Goal: Task Accomplishment & Management: Use online tool/utility

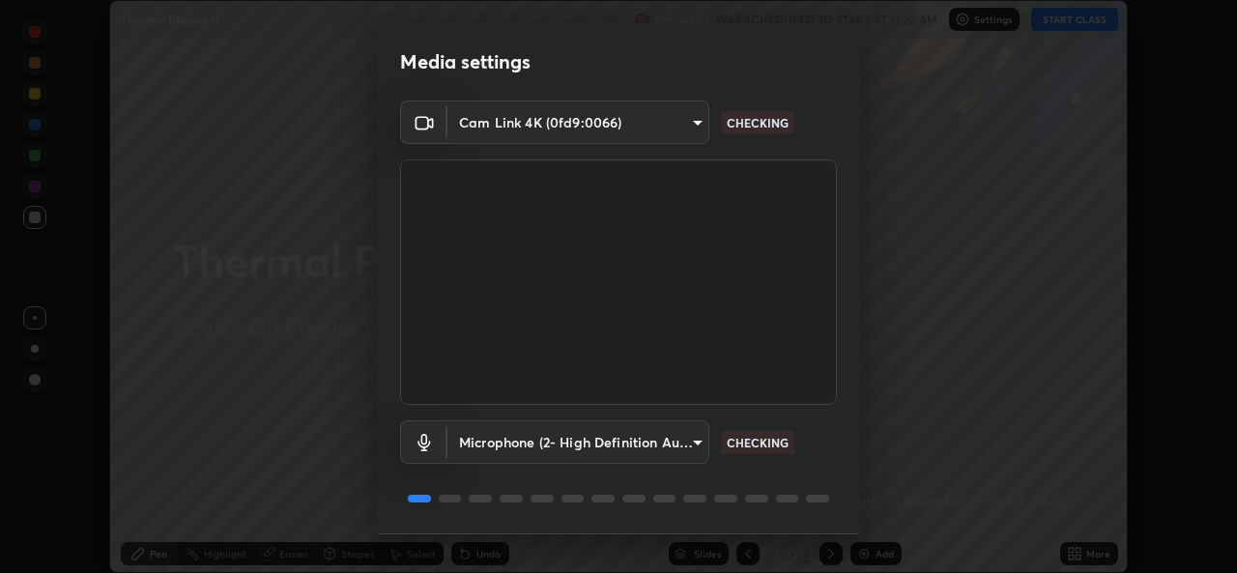
scroll to position [61, 0]
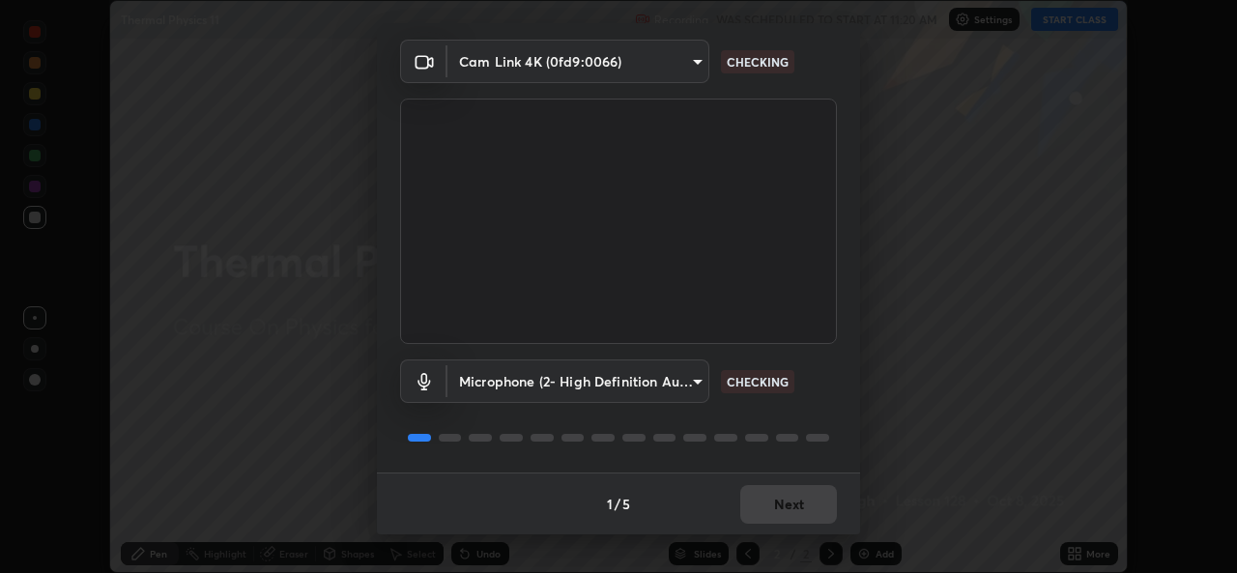
click at [754, 521] on div "1 / 5 Next" at bounding box center [618, 504] width 483 height 62
click at [752, 524] on div "1 / 5 Next" at bounding box center [618, 504] width 483 height 62
click at [758, 535] on div "Media settings Cam Link 4K (0fd9:0066) e5143732eed37b28cf4f859677b04162545ecede…" at bounding box center [618, 286] width 1237 height 573
click at [752, 527] on div "1 / 5 Next" at bounding box center [618, 504] width 483 height 62
click at [754, 532] on div "1 / 5 Next" at bounding box center [618, 504] width 483 height 62
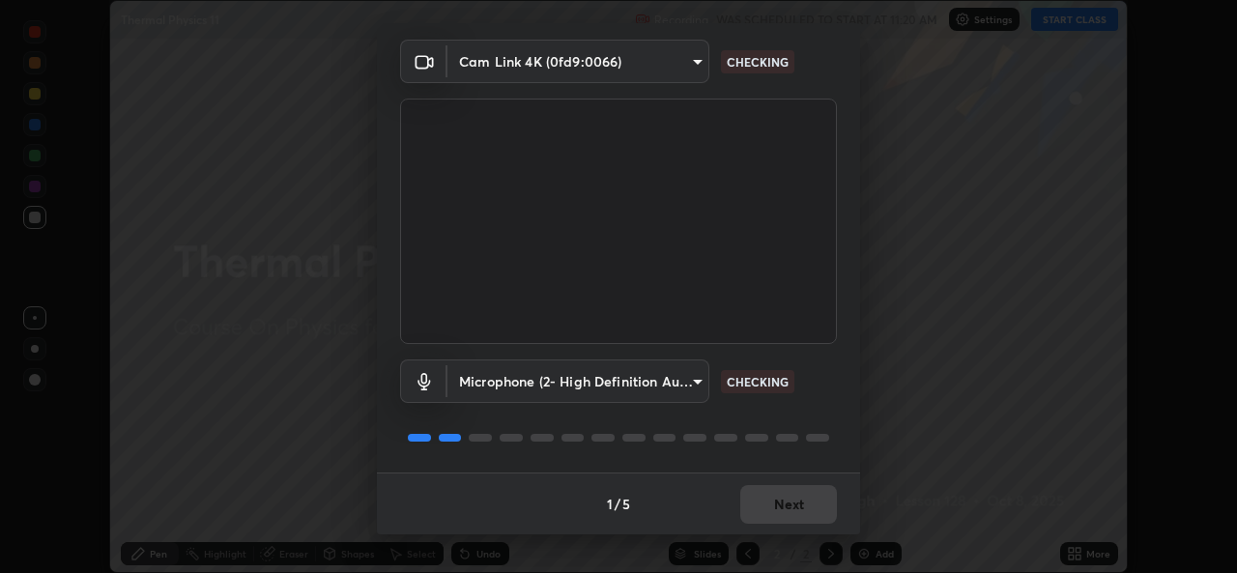
click at [753, 538] on div "Media settings Cam Link 4K (0fd9:0066) e5143732eed37b28cf4f859677b04162545ecede…" at bounding box center [618, 286] width 1237 height 573
click at [757, 533] on div "1 / 5 Next" at bounding box center [618, 504] width 483 height 62
click at [772, 535] on div "Media settings Cam Link 4K (0fd9:0066) e5143732eed37b28cf4f859677b04162545ecede…" at bounding box center [618, 286] width 1237 height 573
click at [774, 535] on div "Media settings Cam Link 4K (0fd9:0066) e5143732eed37b28cf4f859677b04162545ecede…" at bounding box center [618, 286] width 1237 height 573
click at [774, 536] on div "Media settings Cam Link 4K (0fd9:0066) e5143732eed37b28cf4f859677b04162545ecede…" at bounding box center [618, 286] width 1237 height 573
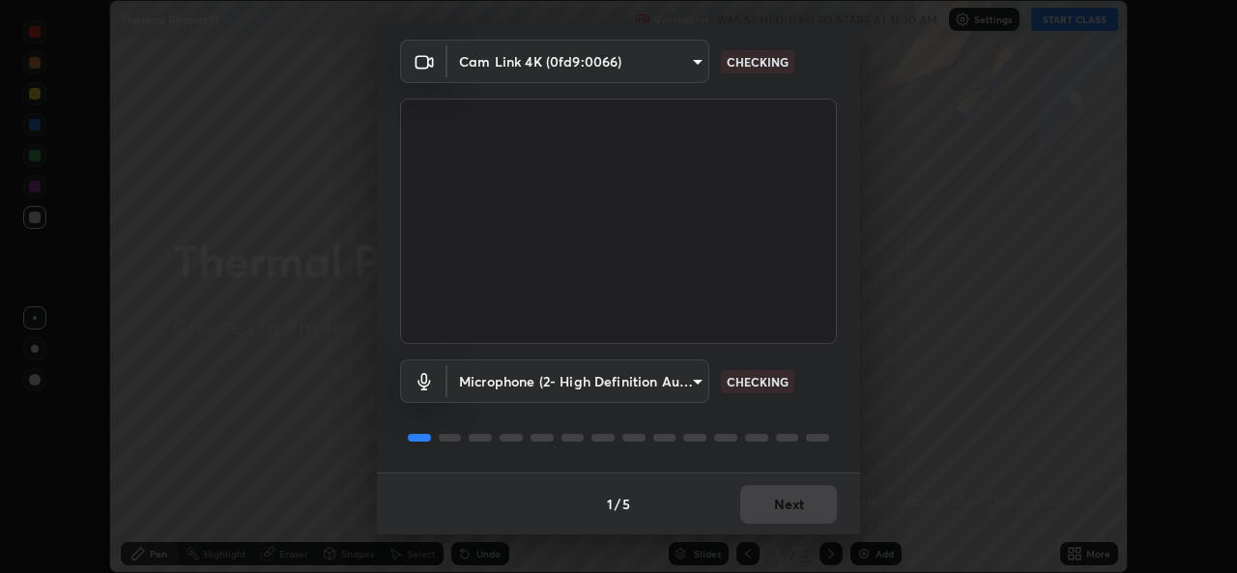
click at [774, 535] on div "Media settings Cam Link 4K (0fd9:0066) e5143732eed37b28cf4f859677b04162545ecede…" at bounding box center [618, 286] width 1237 height 573
click at [776, 535] on div "Media settings Cam Link 4K (0fd9:0066) e5143732eed37b28cf4f859677b04162545ecede…" at bounding box center [618, 286] width 1237 height 573
click at [775, 529] on div "1 / 5 Next" at bounding box center [618, 504] width 483 height 62
click at [780, 513] on div "1 / 5 Next" at bounding box center [618, 504] width 483 height 62
click at [774, 507] on div "1 / 5 Next" at bounding box center [618, 504] width 483 height 62
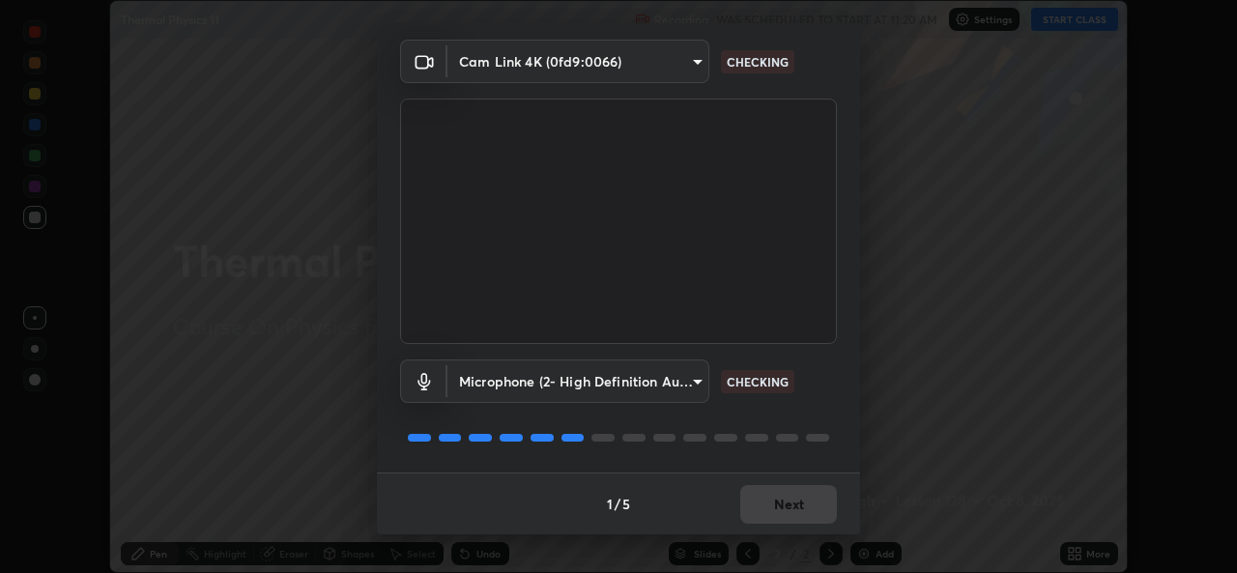
click at [773, 508] on div "1 / 5 Next" at bounding box center [618, 504] width 483 height 62
click at [771, 508] on div "1 / 5 Next" at bounding box center [618, 504] width 483 height 62
click at [772, 507] on div "1 / 5 Next" at bounding box center [618, 504] width 483 height 62
click at [774, 506] on button "Next" at bounding box center [788, 504] width 97 height 39
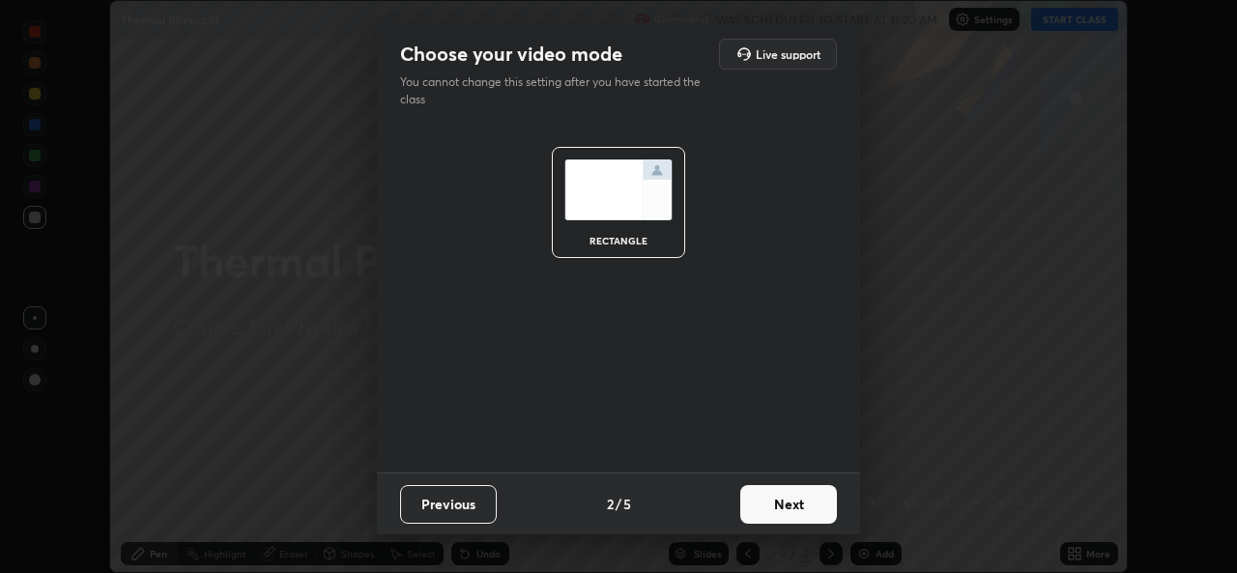
scroll to position [0, 0]
click at [779, 504] on button "Next" at bounding box center [788, 504] width 97 height 39
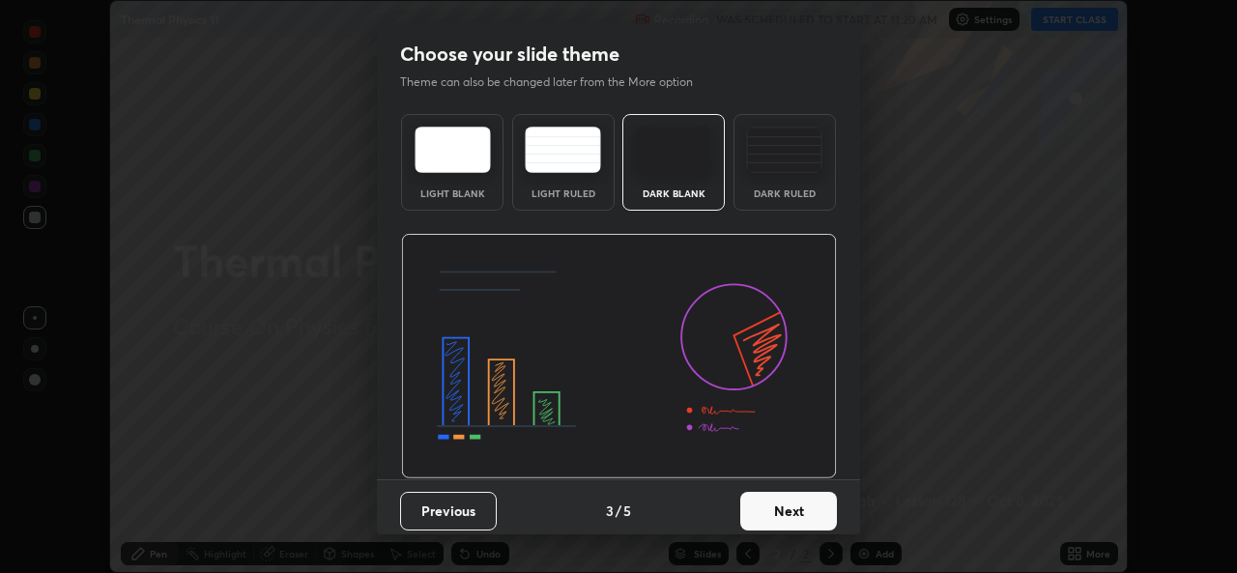
click at [793, 510] on button "Next" at bounding box center [788, 511] width 97 height 39
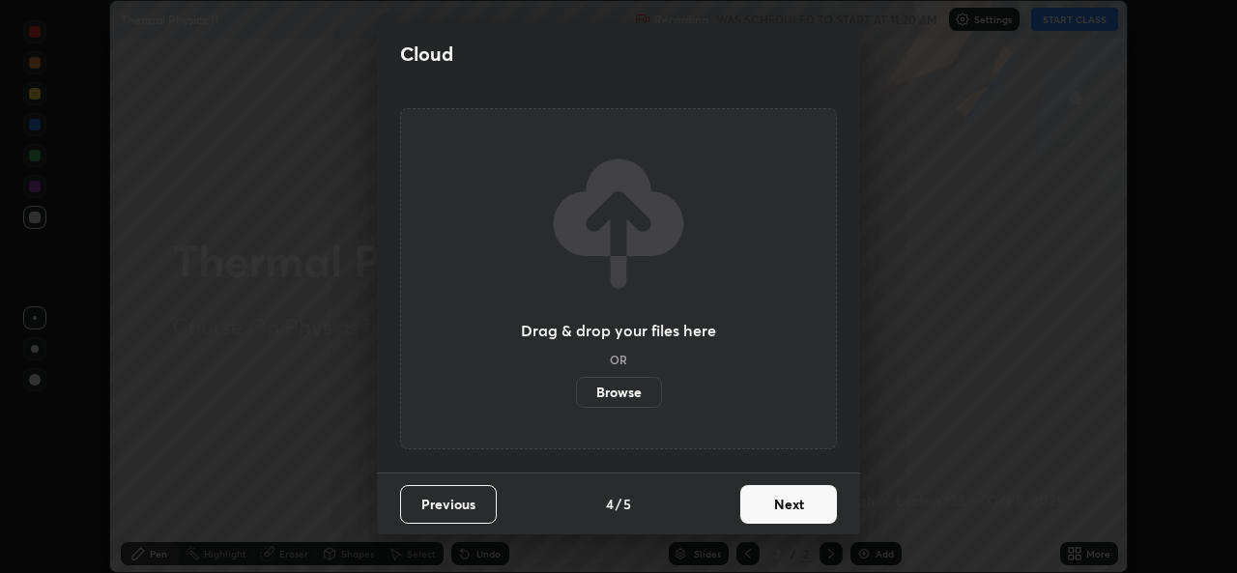
click at [795, 515] on button "Next" at bounding box center [788, 504] width 97 height 39
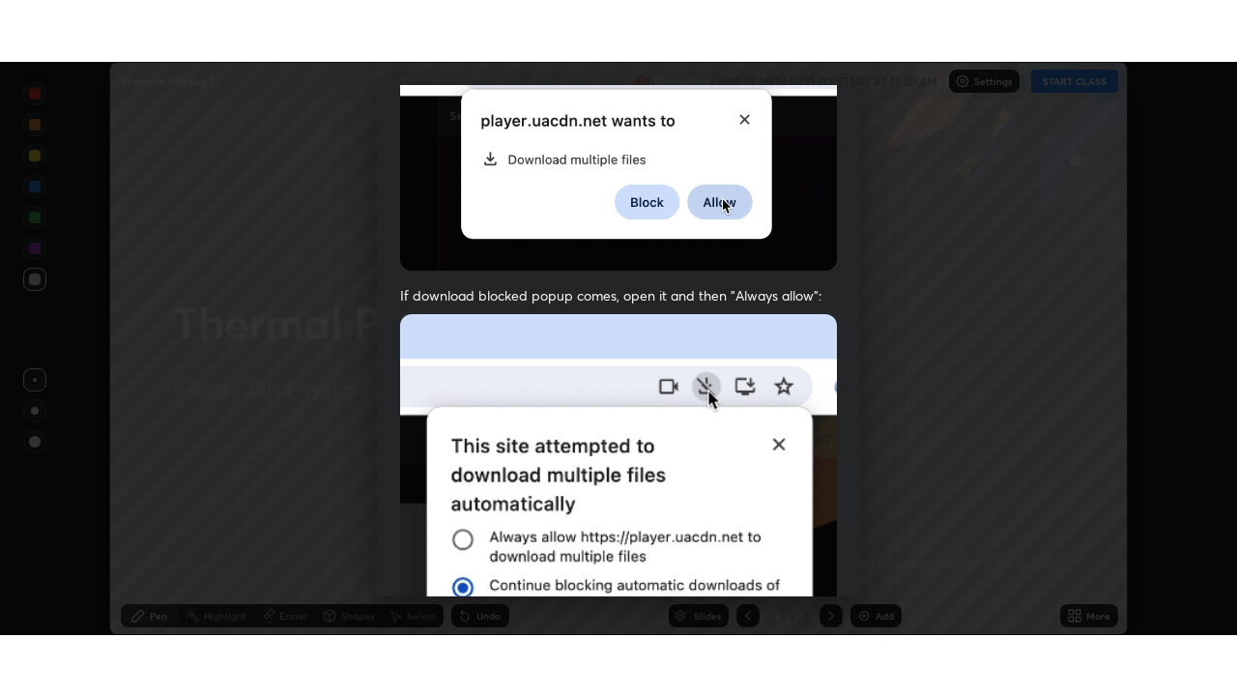
scroll to position [455, 0]
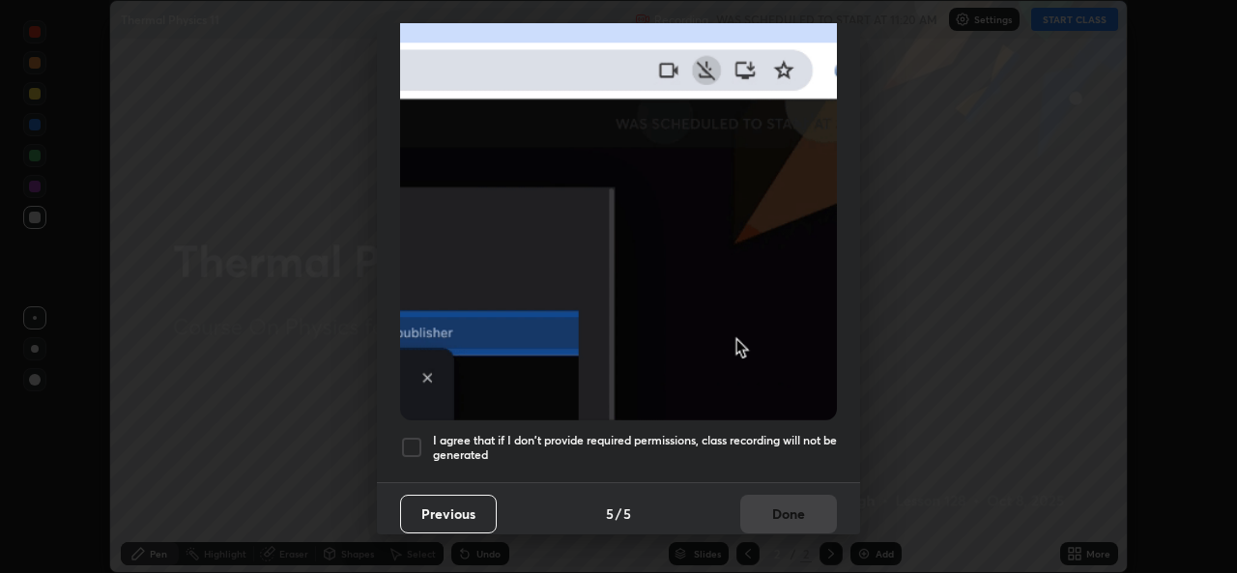
click at [644, 470] on div "Allow "Download multiple files" if prompted: If download blocked popup comes, o…" at bounding box center [618, 76] width 483 height 814
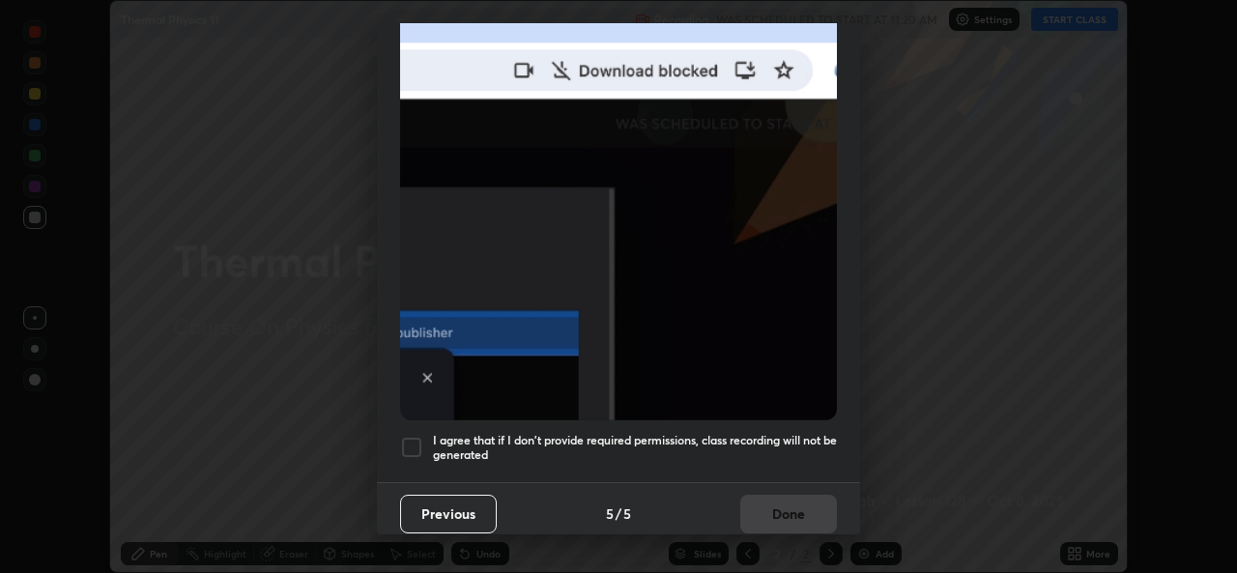
click at [719, 438] on h5 "I agree that if I don't provide required permissions, class recording will not …" at bounding box center [635, 448] width 404 height 30
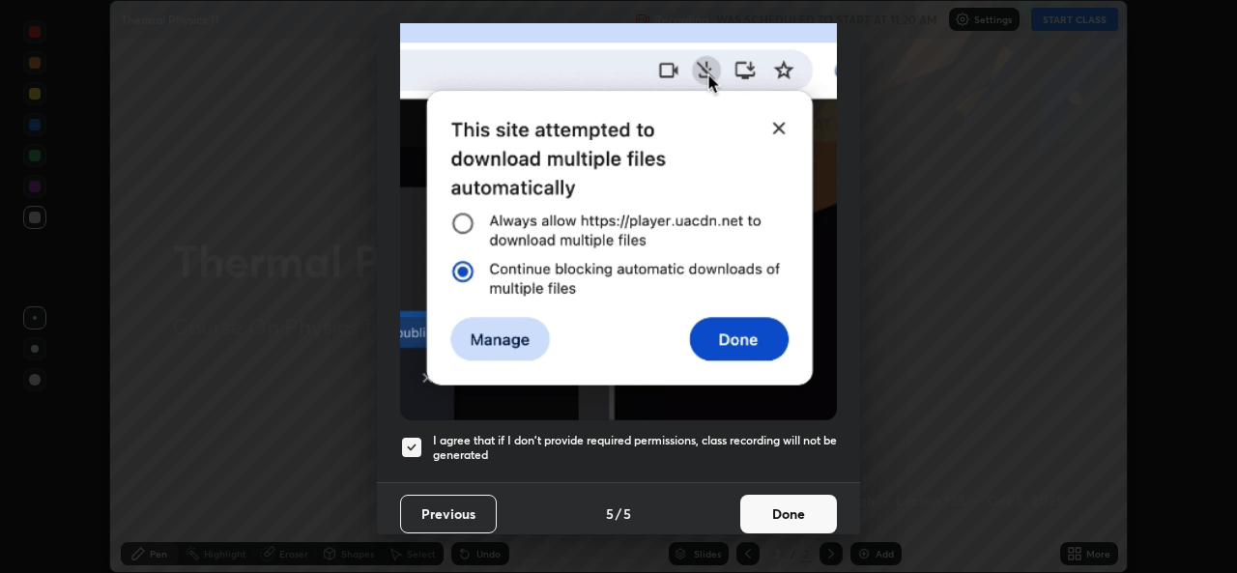
click at [767, 520] on button "Done" at bounding box center [788, 514] width 97 height 39
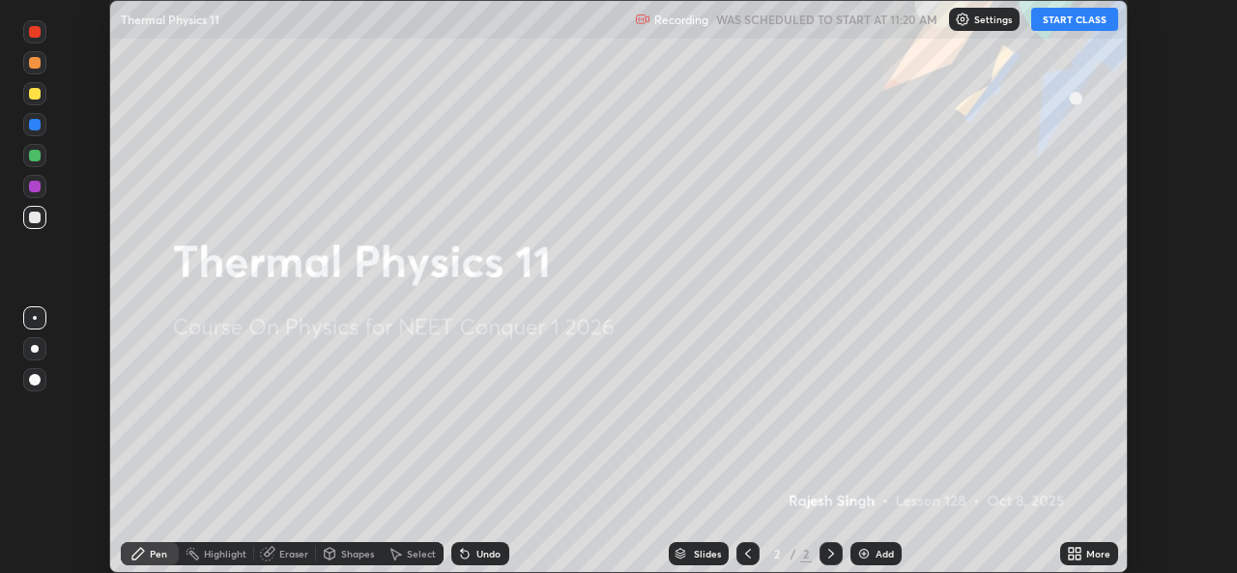
click at [1071, 557] on icon at bounding box center [1071, 557] width 5 height 5
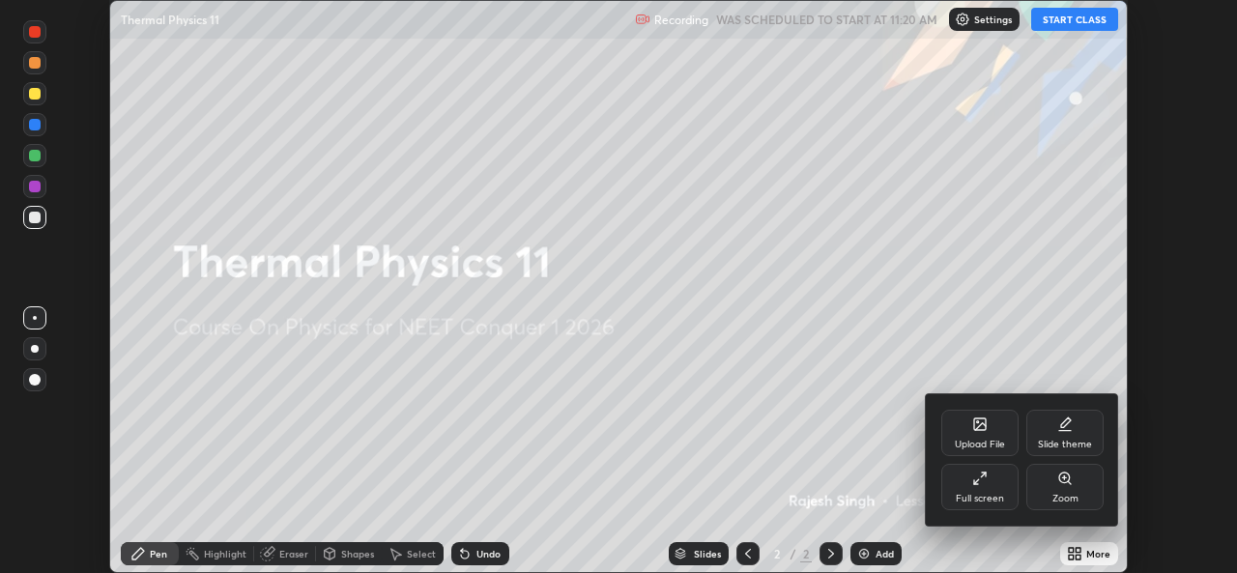
click at [983, 497] on div "Full screen" at bounding box center [980, 499] width 48 height 10
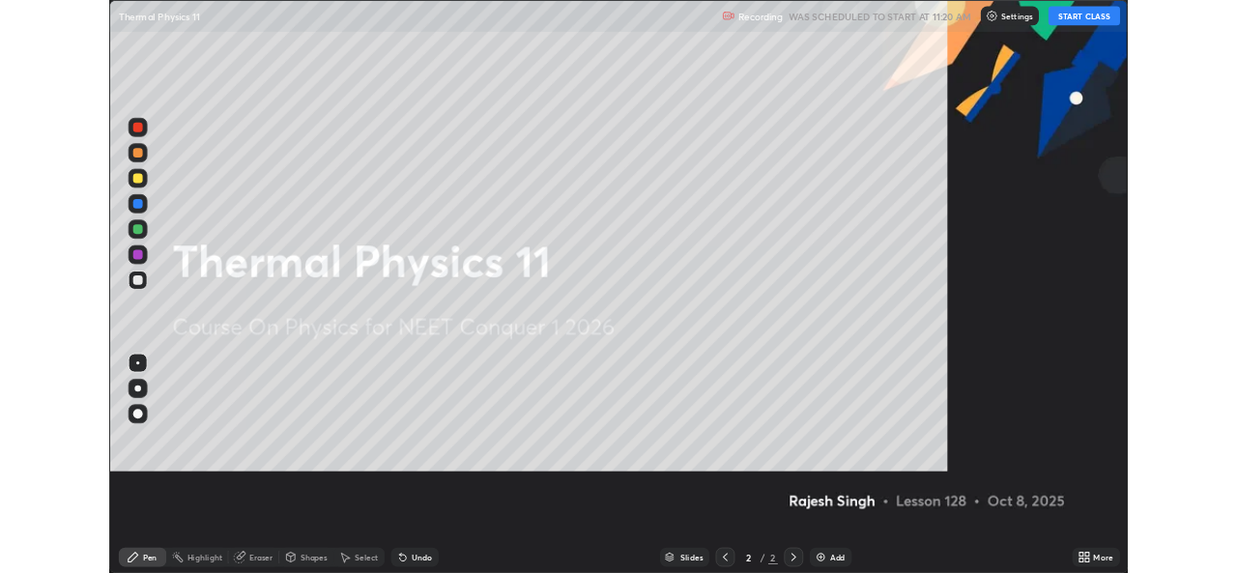
scroll to position [696, 1237]
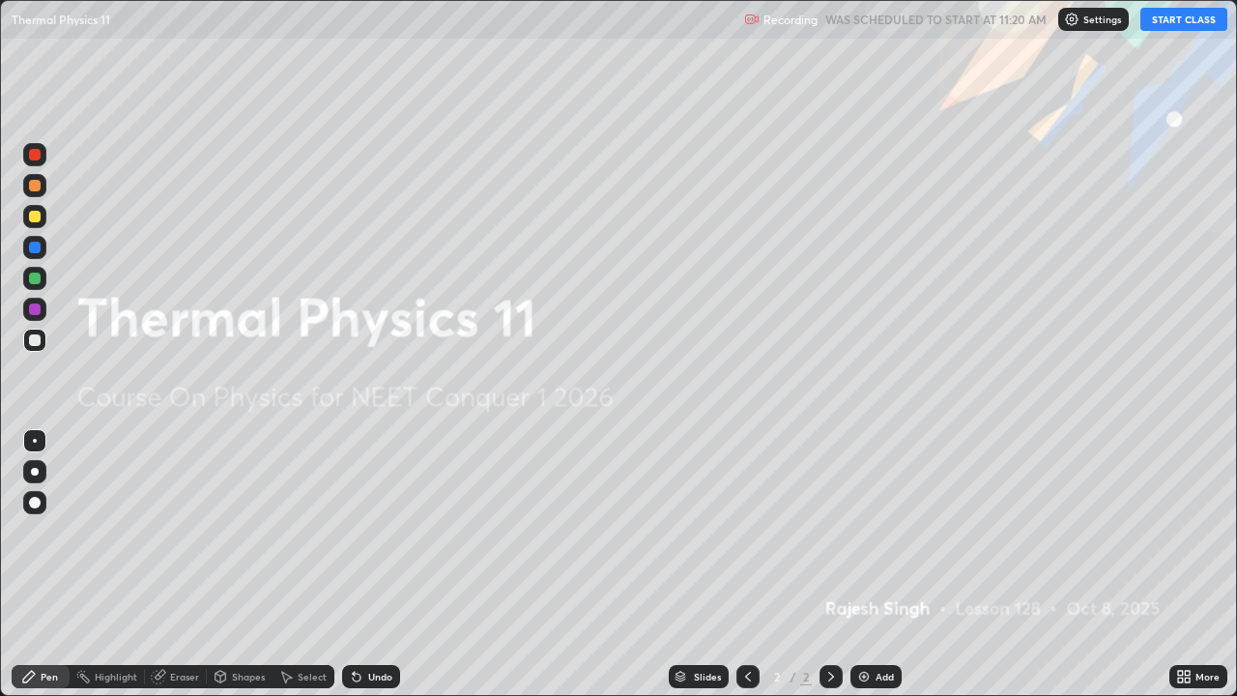
click at [1156, 21] on button "START CLASS" at bounding box center [1183, 19] width 87 height 23
click at [1179, 572] on icon at bounding box center [1180, 679] width 5 height 5
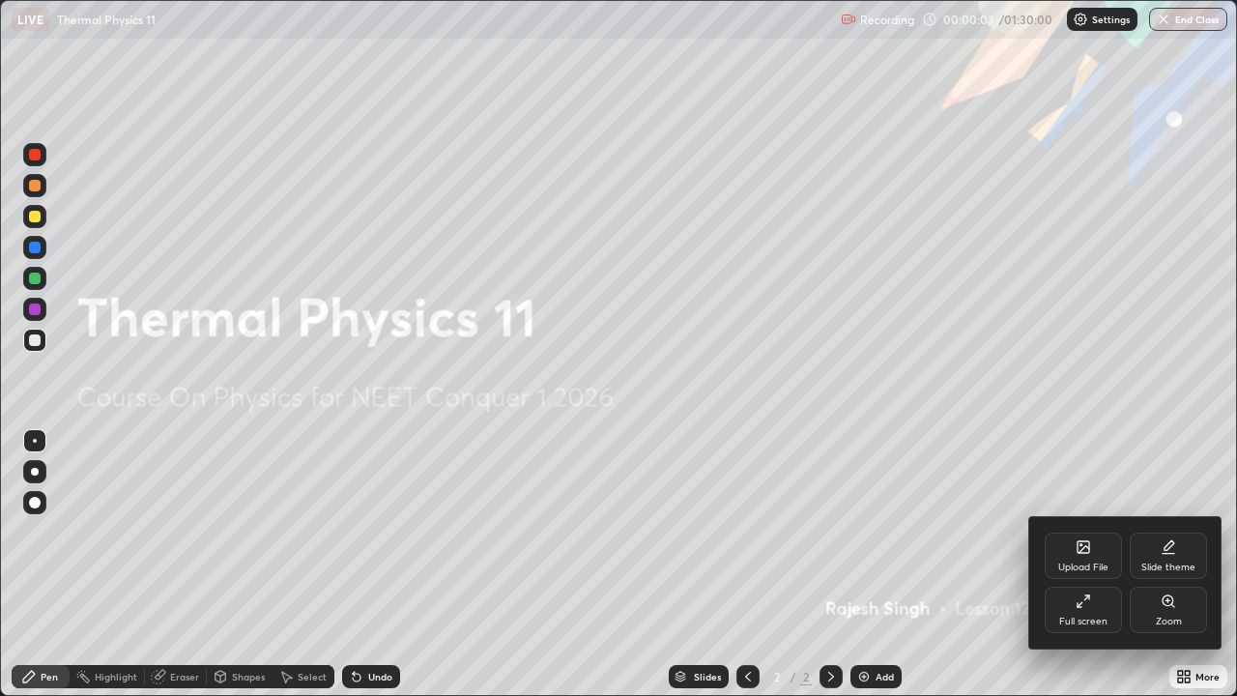
click at [1082, 568] on div "Upload File" at bounding box center [1083, 567] width 50 height 10
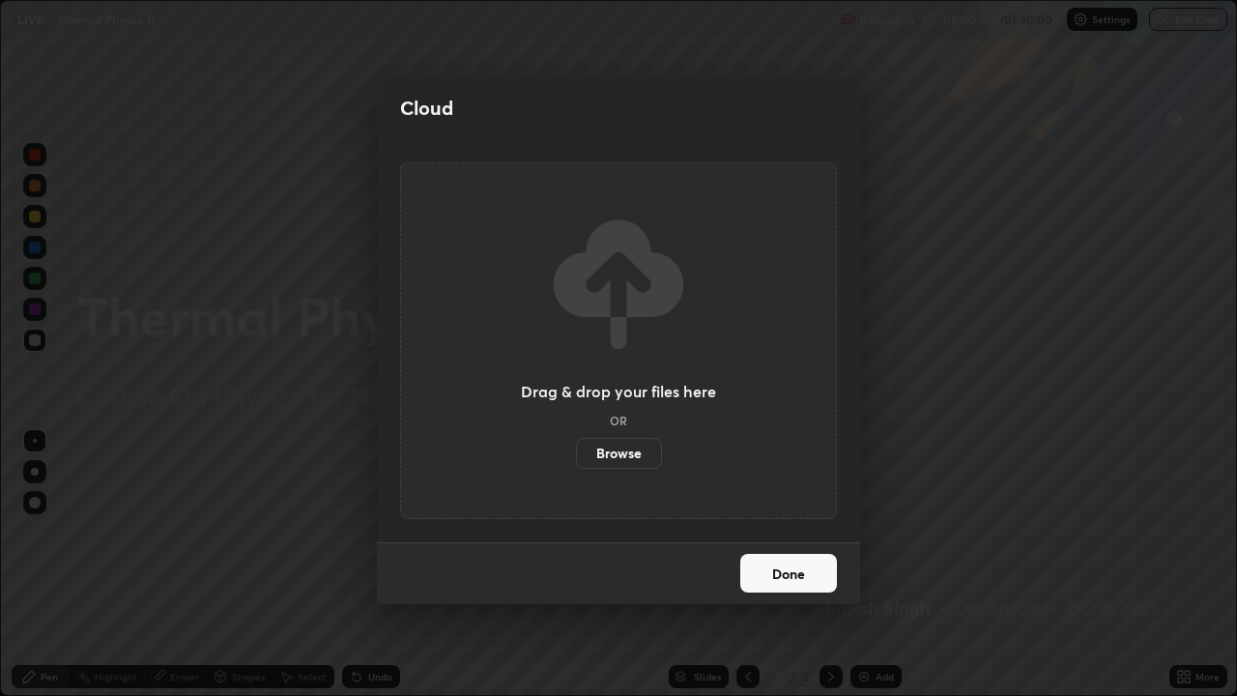
click at [633, 461] on label "Browse" at bounding box center [619, 453] width 86 height 31
click at [576, 461] on input "Browse" at bounding box center [576, 453] width 0 height 31
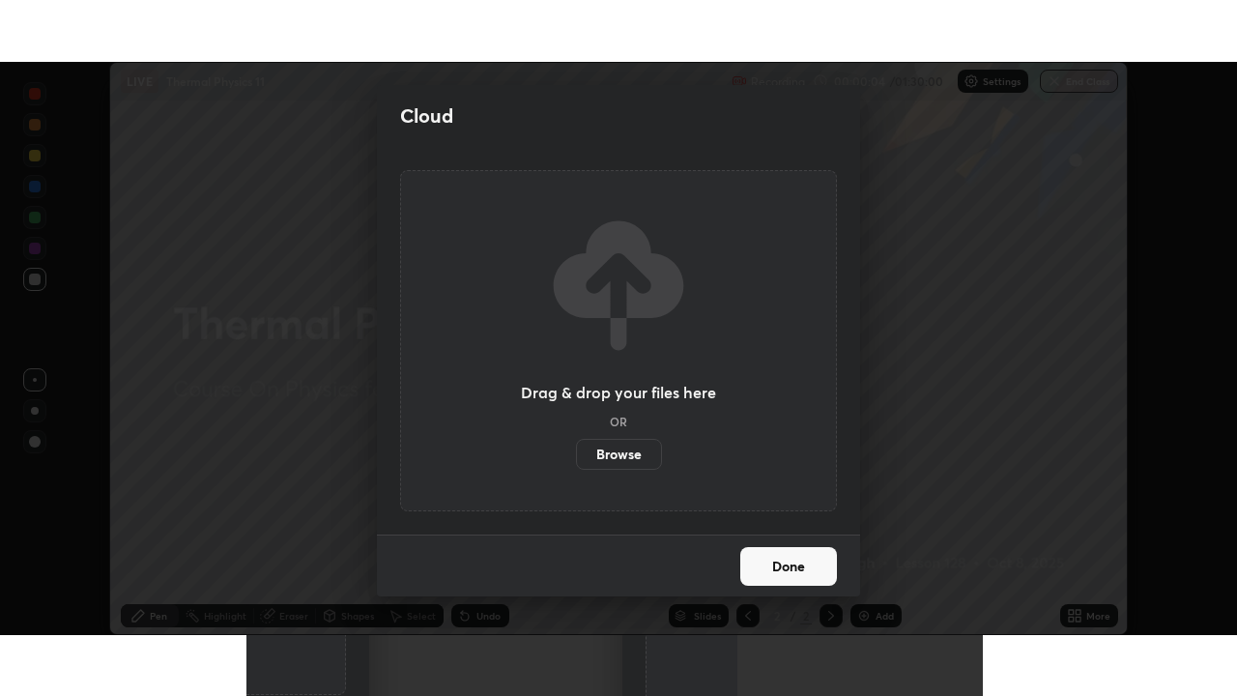
scroll to position [96073, 95409]
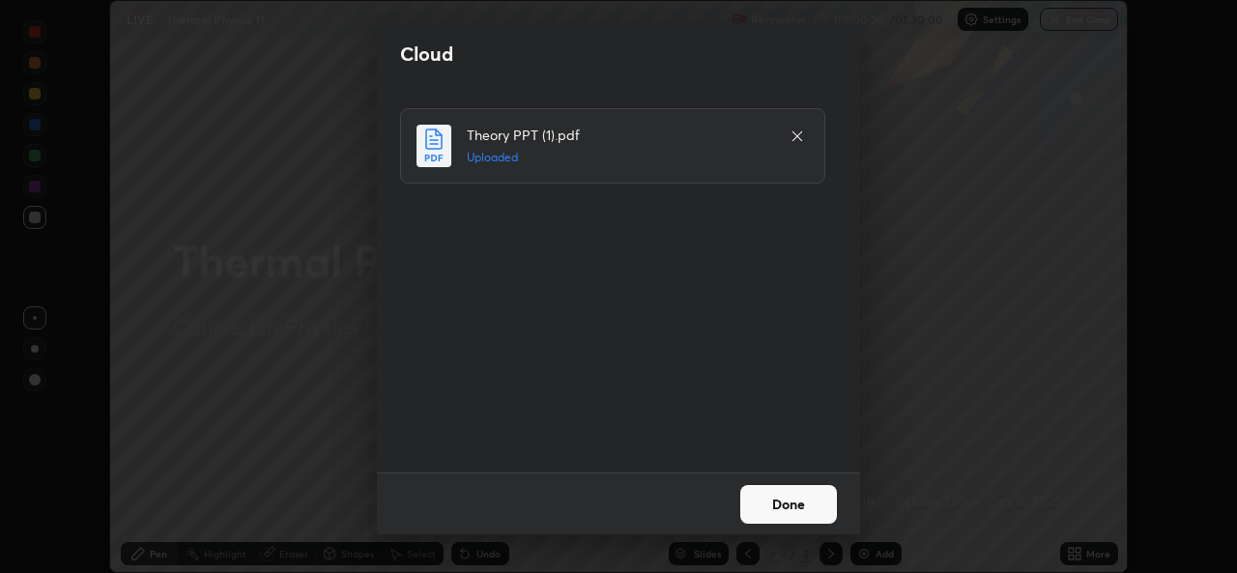
click at [804, 502] on button "Done" at bounding box center [788, 504] width 97 height 39
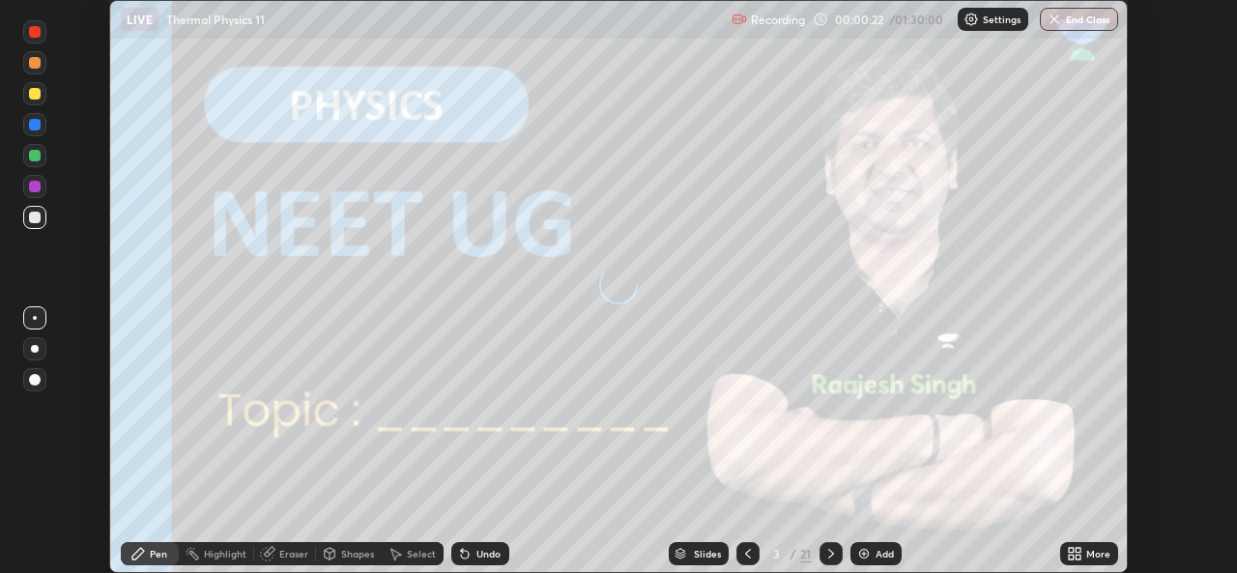
click at [829, 554] on icon at bounding box center [830, 553] width 15 height 15
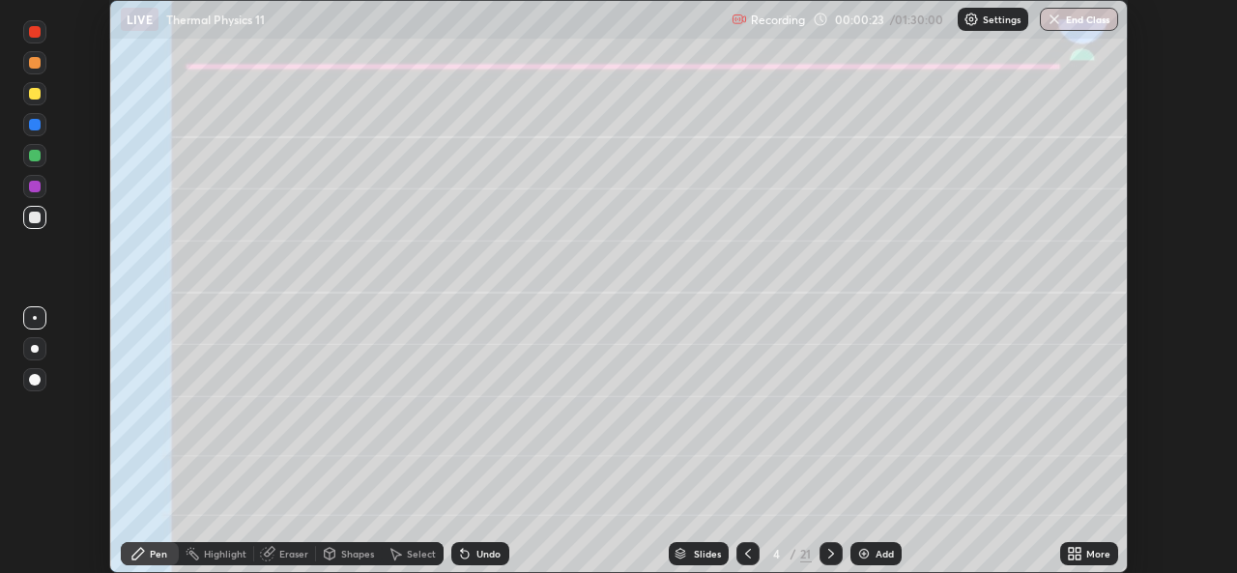
click at [831, 550] on icon at bounding box center [830, 553] width 15 height 15
click at [1081, 558] on icon at bounding box center [1078, 557] width 5 height 5
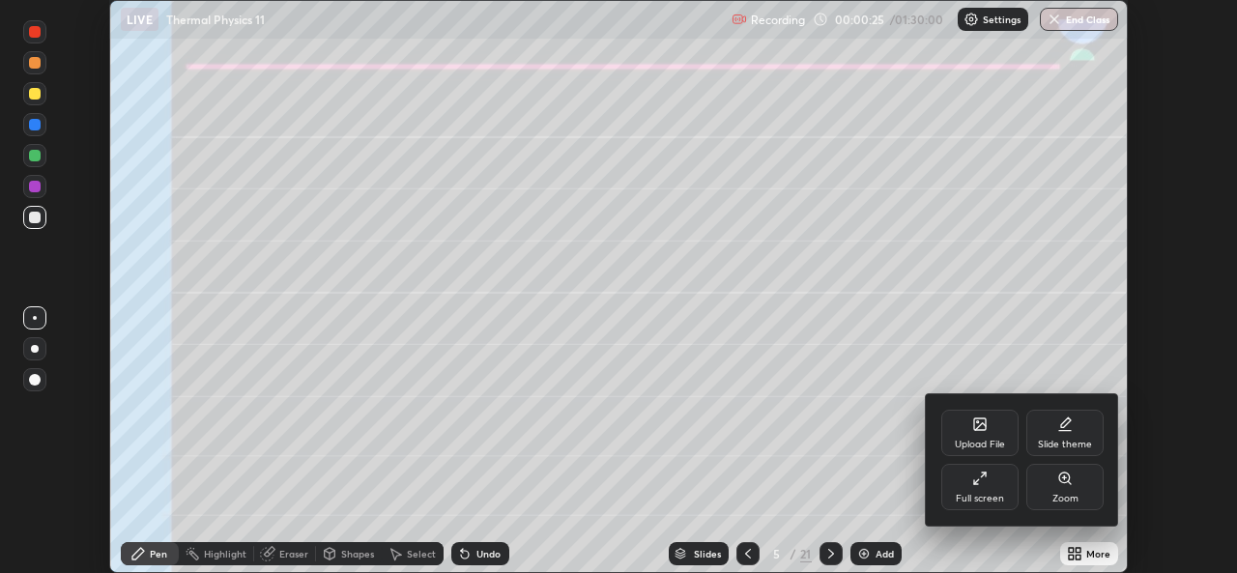
click at [992, 490] on div "Full screen" at bounding box center [979, 487] width 77 height 46
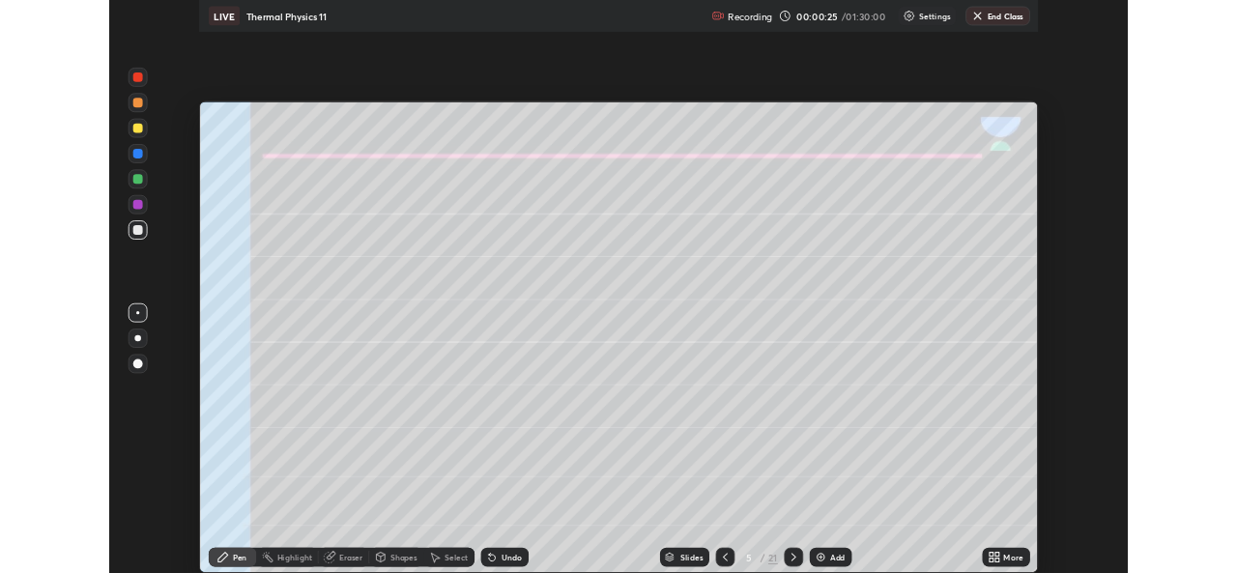
scroll to position [696, 1237]
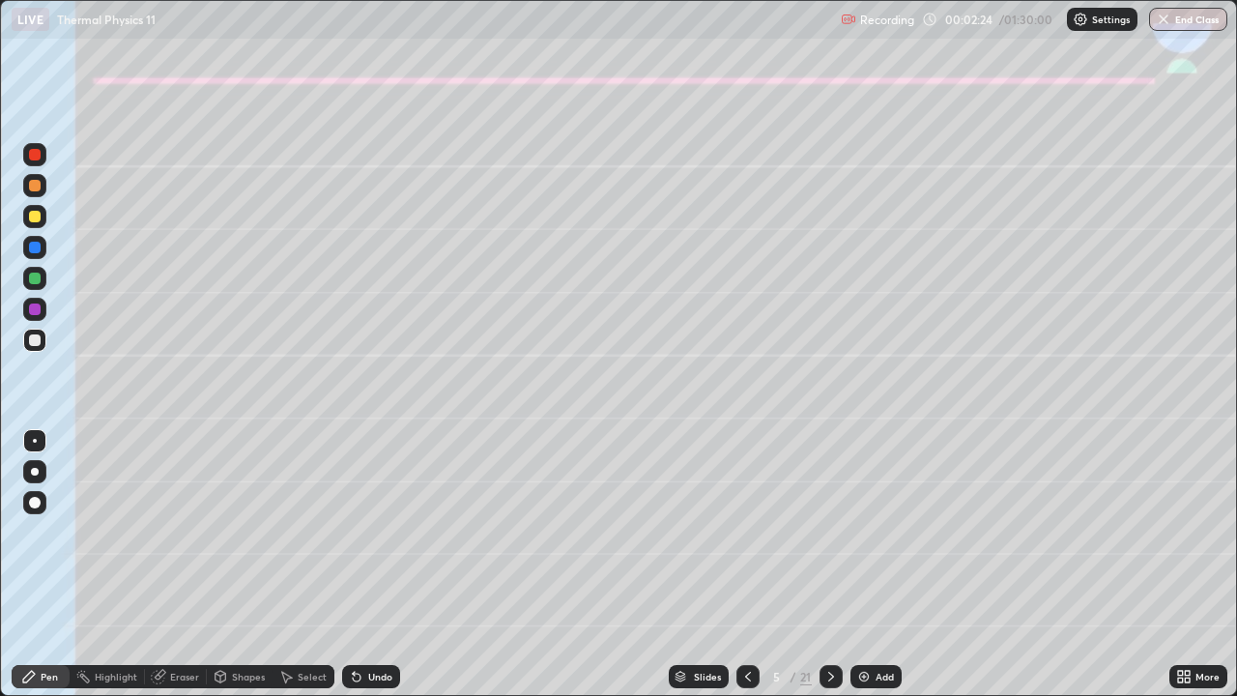
click at [32, 468] on div at bounding box center [34, 471] width 23 height 23
click at [33, 216] on div at bounding box center [35, 217] width 12 height 12
click at [32, 283] on div at bounding box center [35, 279] width 12 height 12
click at [366, 572] on div "Undo" at bounding box center [371, 676] width 58 height 23
click at [361, 572] on div "Undo" at bounding box center [371, 676] width 58 height 23
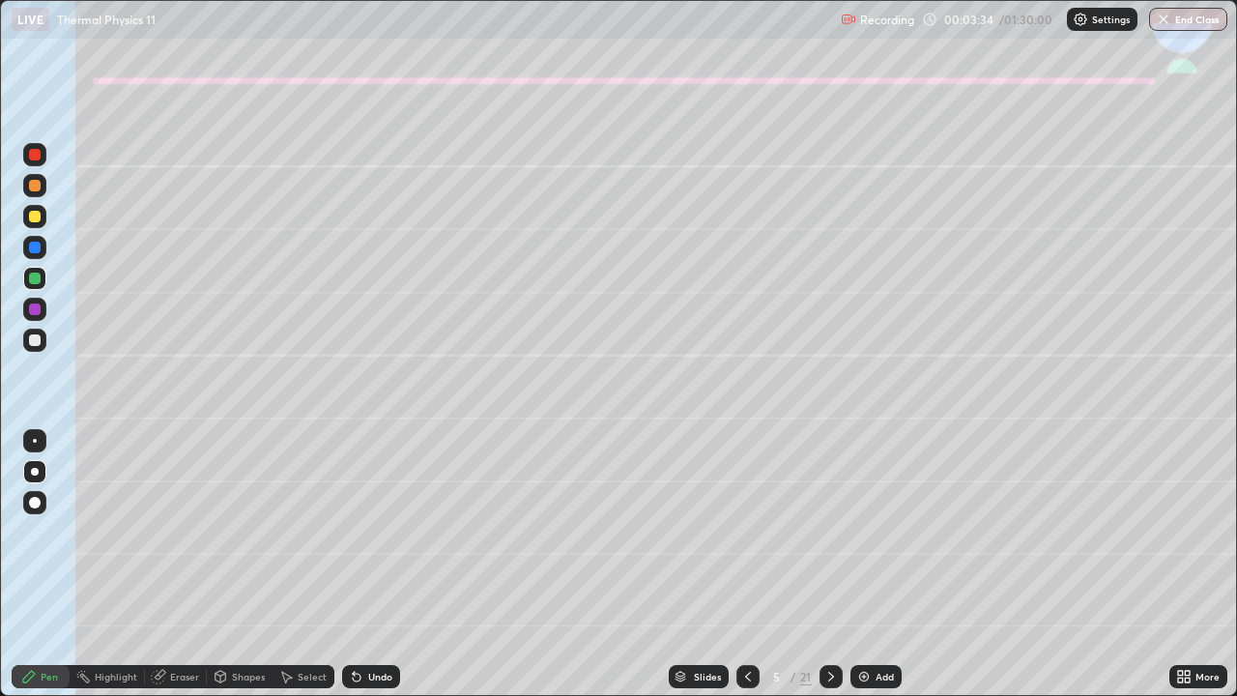
click at [353, 572] on icon at bounding box center [357, 678] width 8 height 8
click at [360, 572] on icon at bounding box center [356, 676] width 15 height 15
click at [29, 216] on div at bounding box center [35, 217] width 12 height 12
click at [34, 341] on div at bounding box center [35, 340] width 12 height 12
click at [371, 572] on div "Undo" at bounding box center [380, 677] width 24 height 10
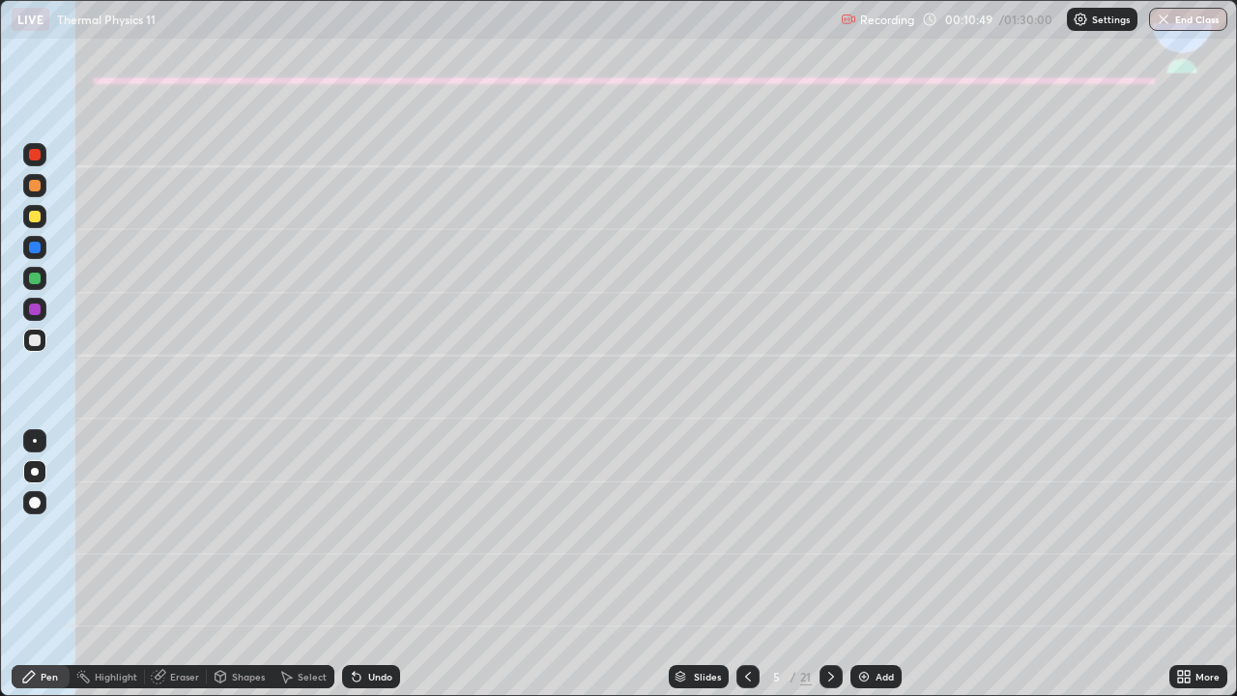
click at [35, 278] on div at bounding box center [35, 279] width 12 height 12
click at [827, 572] on icon at bounding box center [830, 676] width 15 height 15
click at [176, 572] on div "Eraser" at bounding box center [184, 677] width 29 height 10
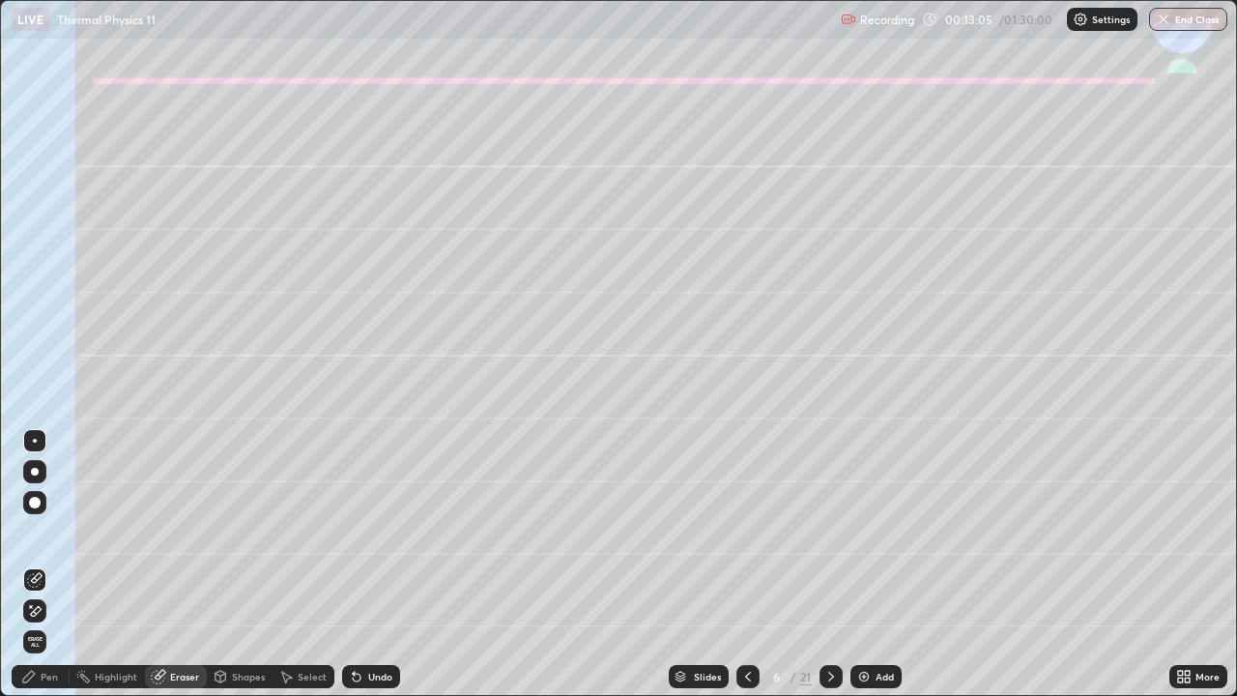
click at [44, 572] on div "Pen" at bounding box center [49, 677] width 17 height 10
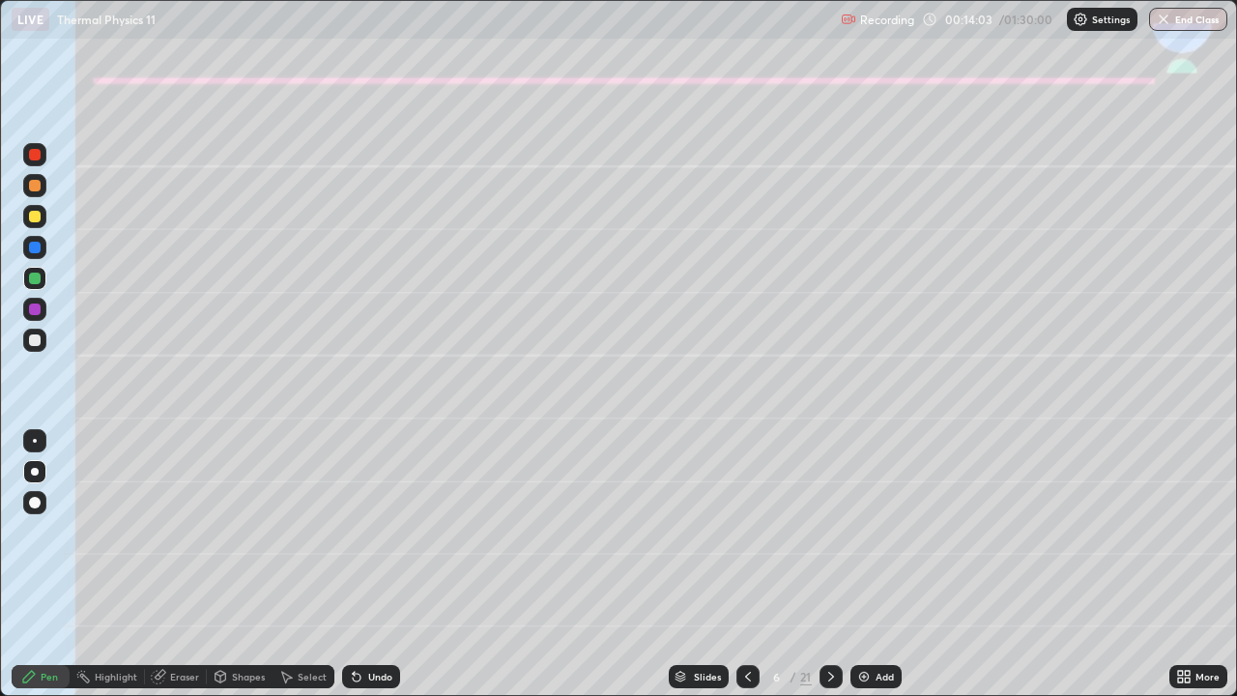
click at [745, 572] on icon at bounding box center [748, 677] width 6 height 10
click at [829, 572] on icon at bounding box center [830, 676] width 15 height 15
click at [35, 341] on div at bounding box center [35, 340] width 12 height 12
click at [232, 572] on div "Shapes" at bounding box center [248, 677] width 33 height 10
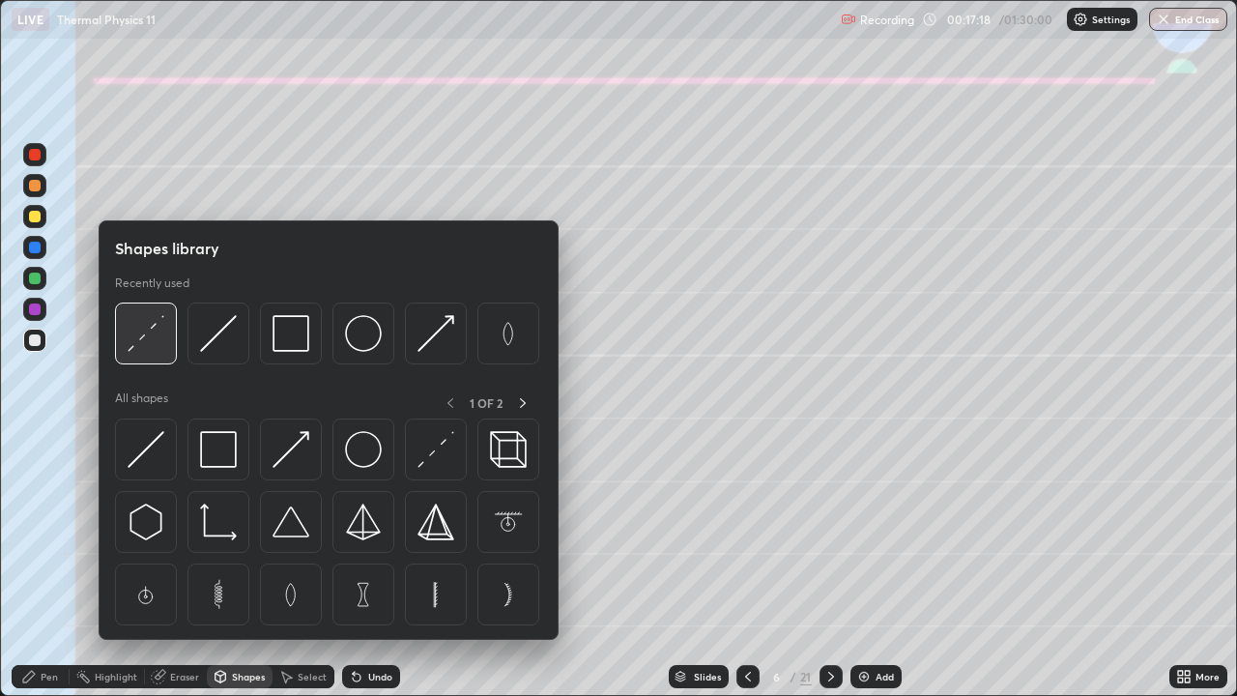
click at [154, 346] on img at bounding box center [146, 333] width 37 height 37
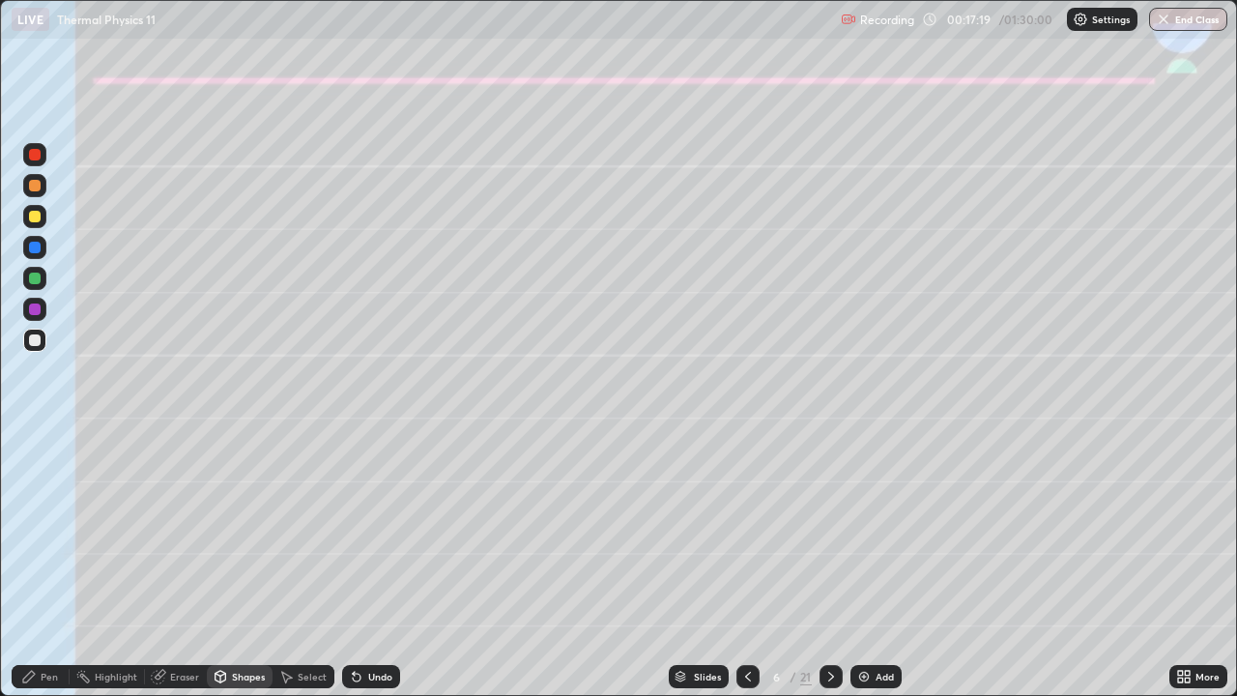
click at [42, 306] on div at bounding box center [34, 309] width 23 height 23
click at [40, 189] on div at bounding box center [34, 185] width 23 height 23
click at [372, 572] on div "Undo" at bounding box center [380, 677] width 24 height 10
click at [57, 572] on div "Pen" at bounding box center [49, 677] width 17 height 10
click at [365, 572] on div "Undo" at bounding box center [371, 676] width 58 height 23
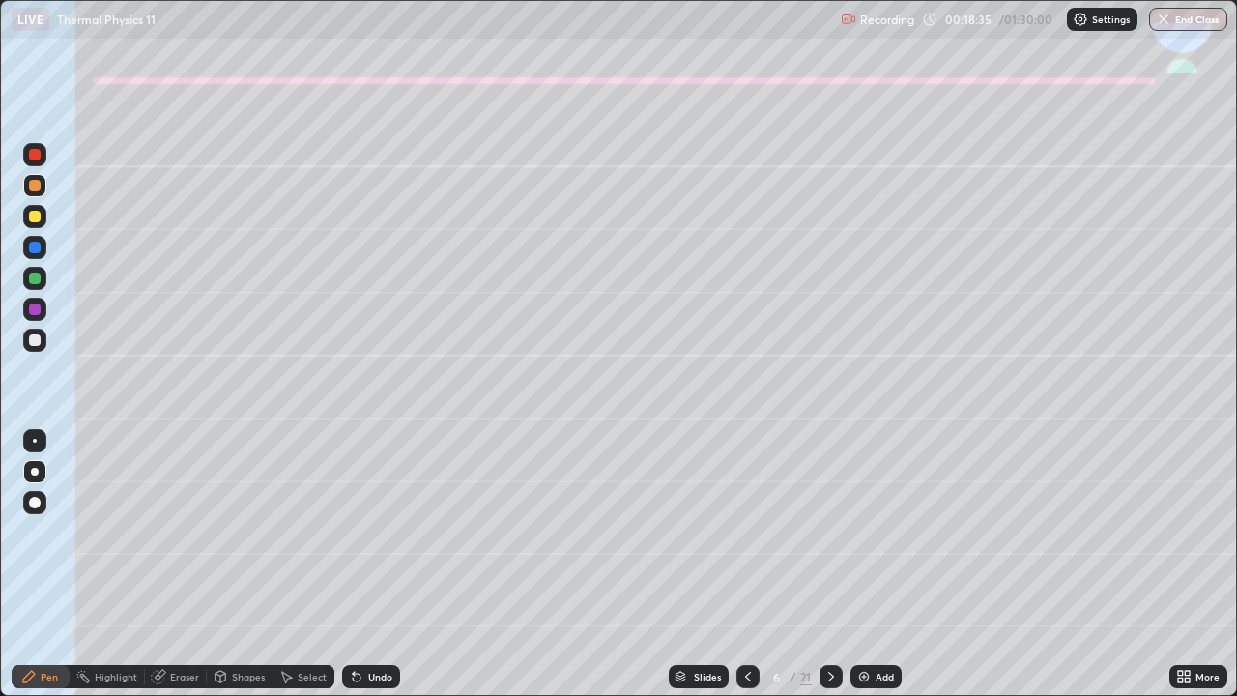
click at [368, 572] on div "Undo" at bounding box center [380, 677] width 24 height 10
click at [32, 344] on div at bounding box center [35, 340] width 12 height 12
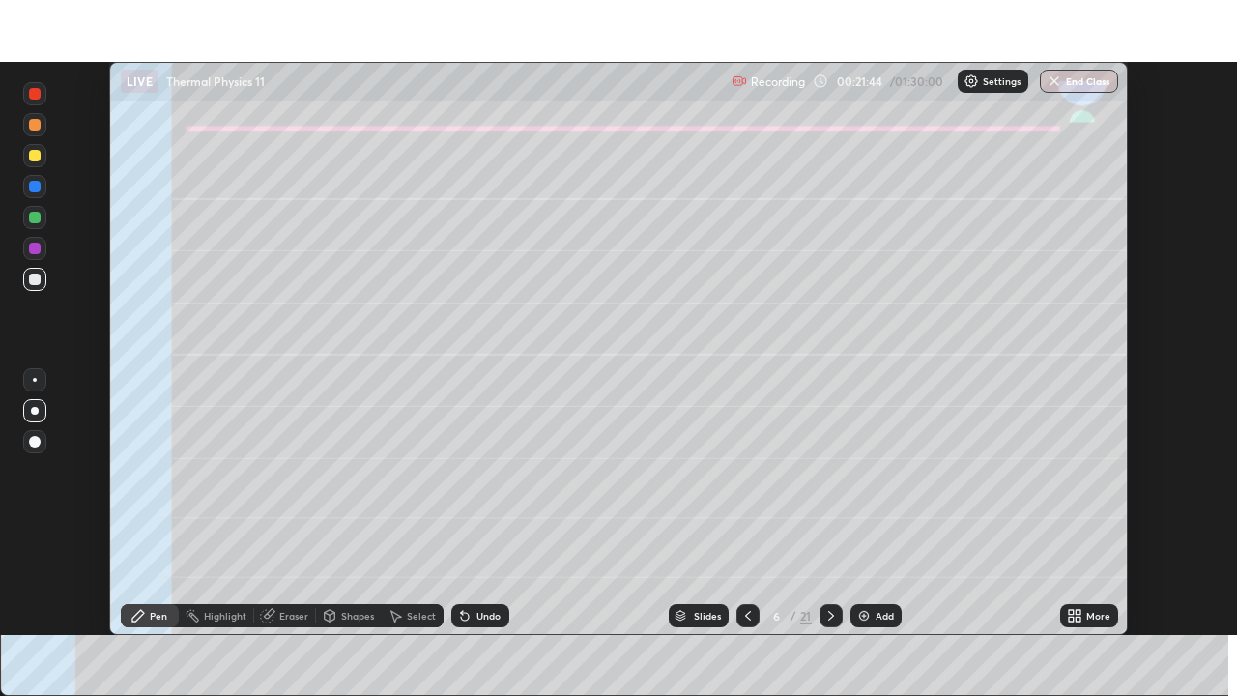
scroll to position [96073, 95409]
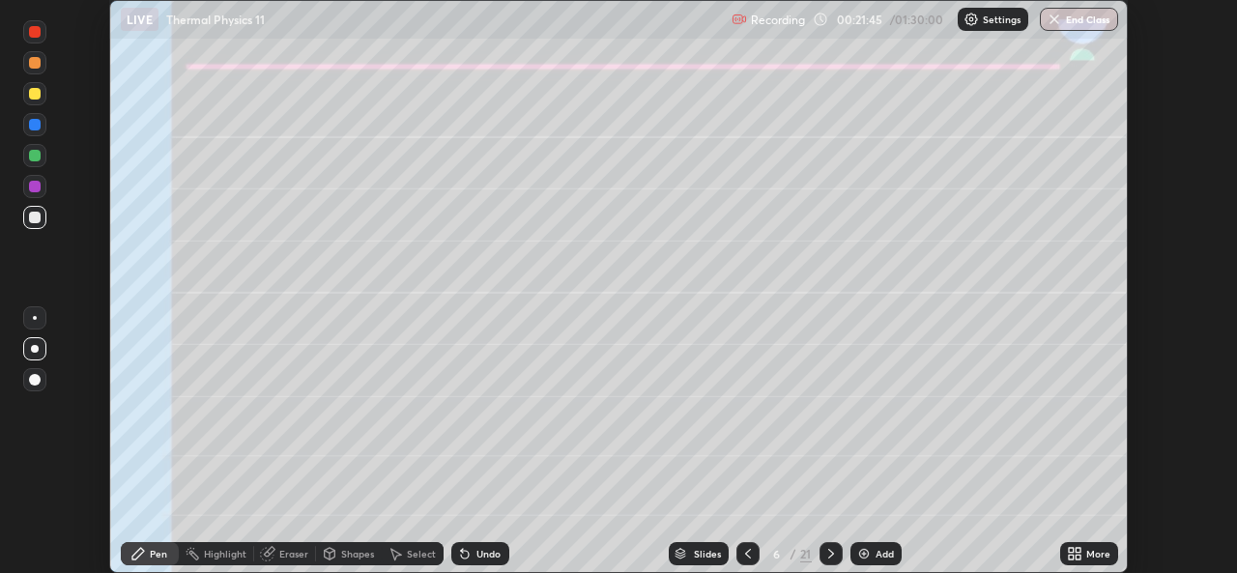
click at [1071, 550] on icon at bounding box center [1071, 550] width 5 height 5
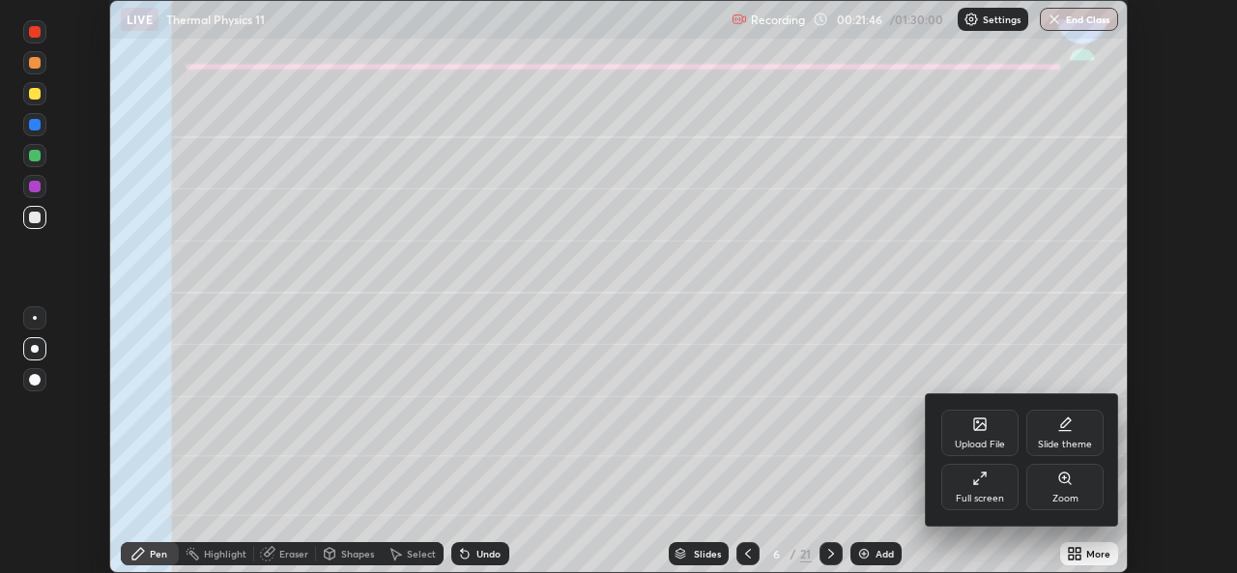
click at [989, 494] on div "Full screen" at bounding box center [980, 499] width 48 height 10
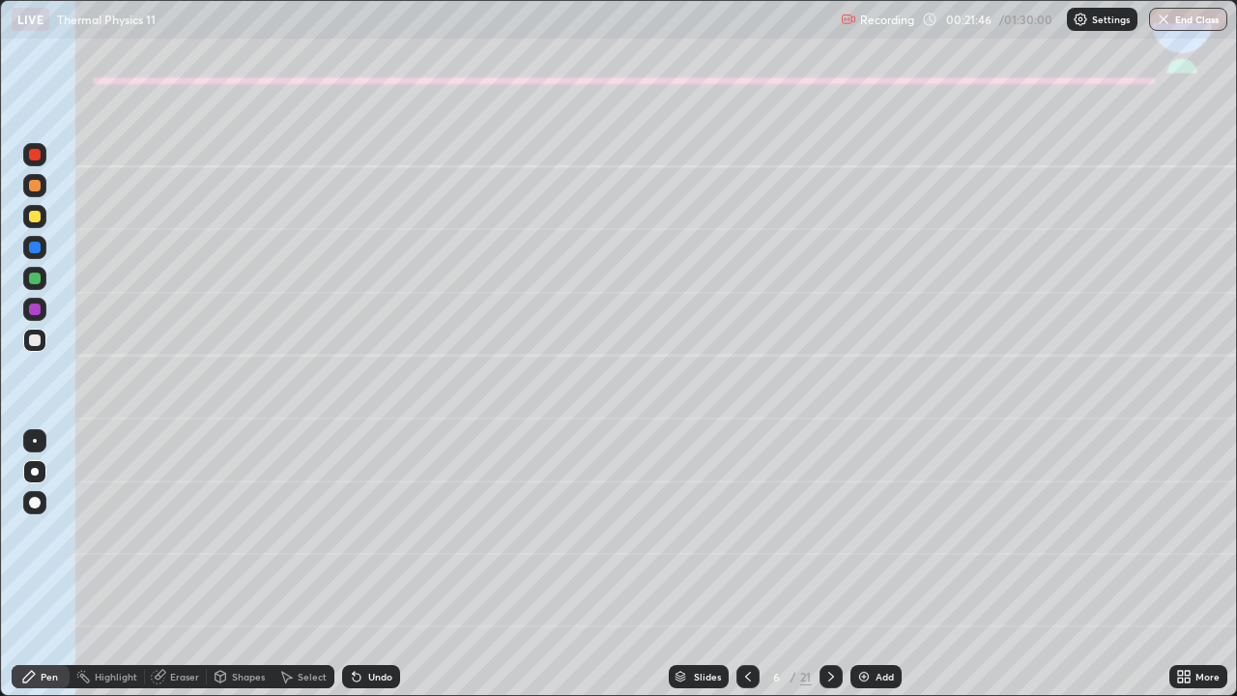
scroll to position [696, 1237]
click at [302, 572] on div "Select" at bounding box center [312, 677] width 29 height 10
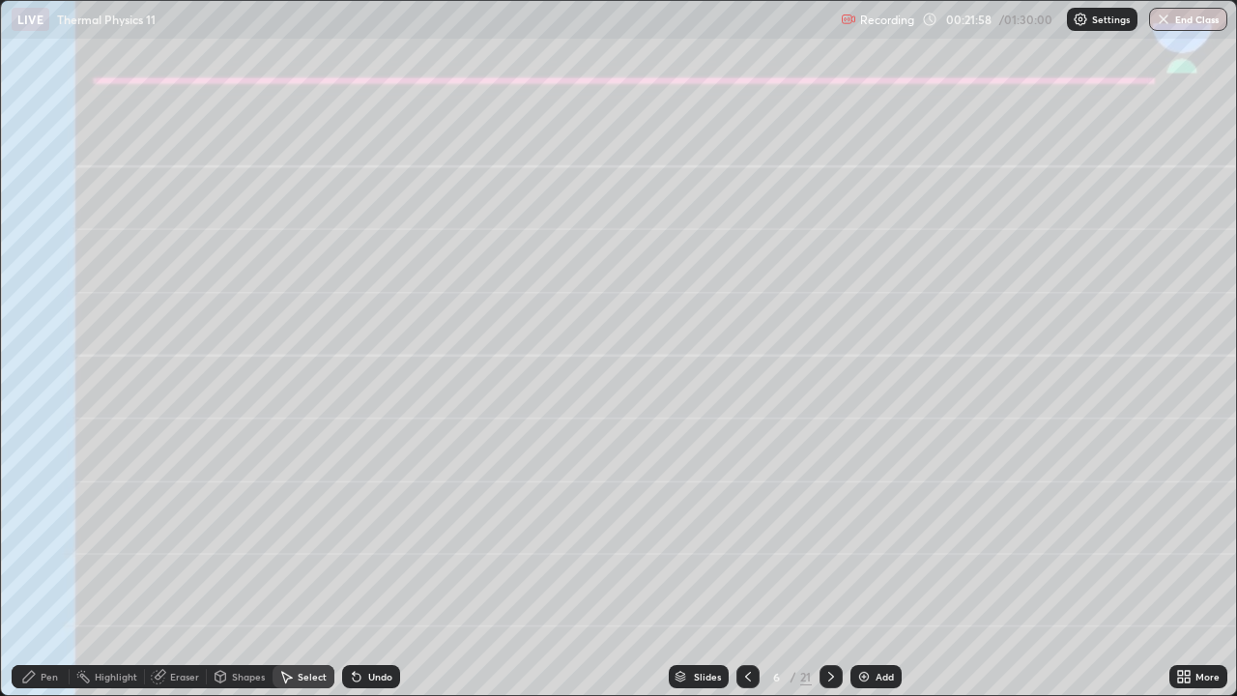
click at [245, 572] on div "Shapes" at bounding box center [248, 677] width 33 height 10
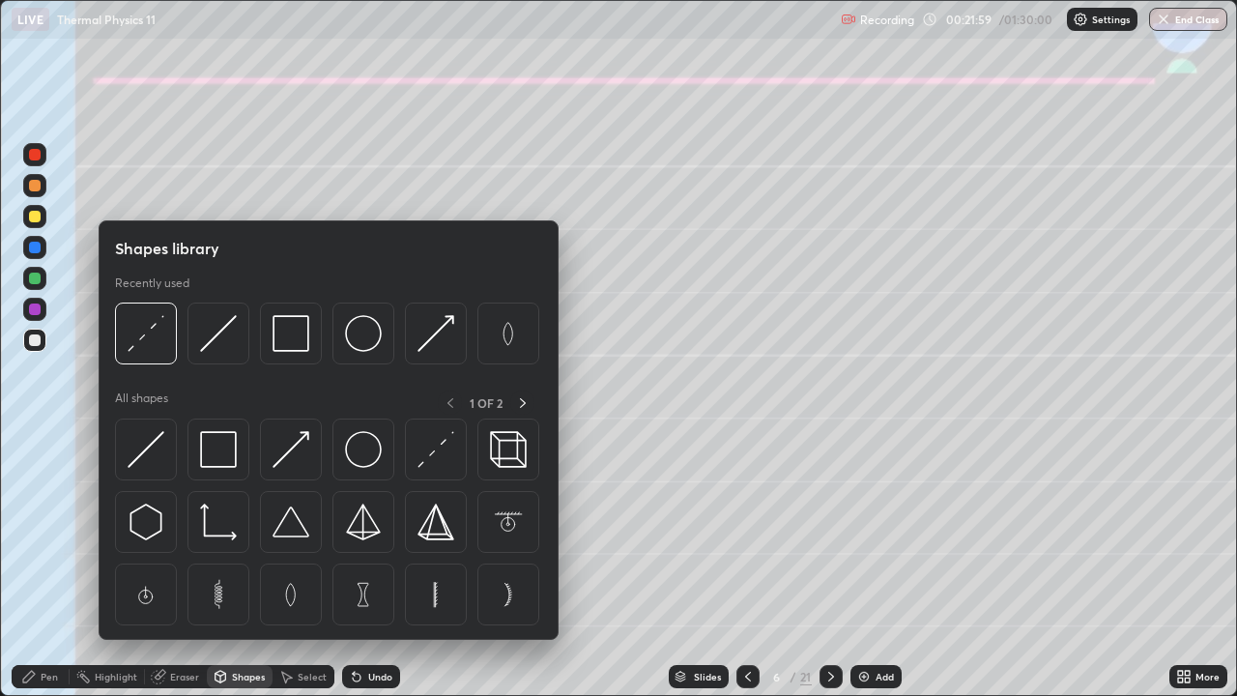
click at [47, 572] on div "Pen" at bounding box center [49, 677] width 17 height 10
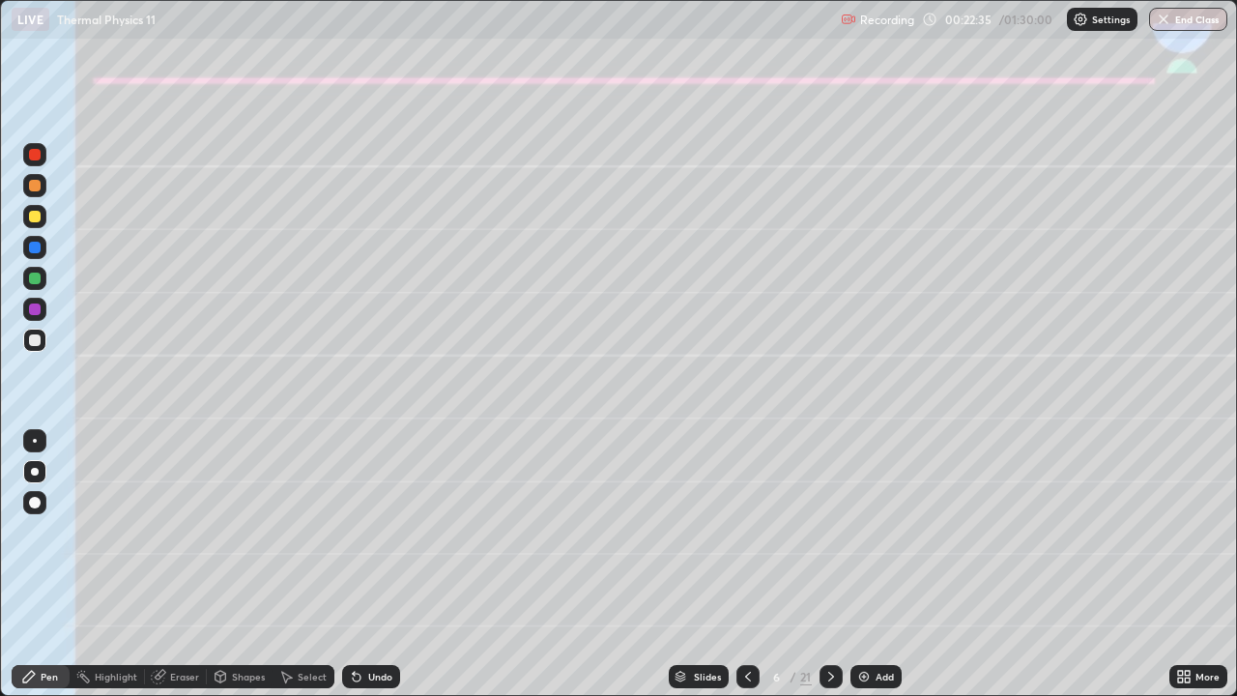
click at [369, 572] on div "Undo" at bounding box center [380, 677] width 24 height 10
click at [364, 572] on div "Undo" at bounding box center [371, 676] width 58 height 23
click at [362, 572] on div "Undo" at bounding box center [371, 676] width 58 height 23
click at [359, 572] on div "Undo" at bounding box center [371, 676] width 58 height 23
click at [821, 572] on div at bounding box center [831, 676] width 23 height 23
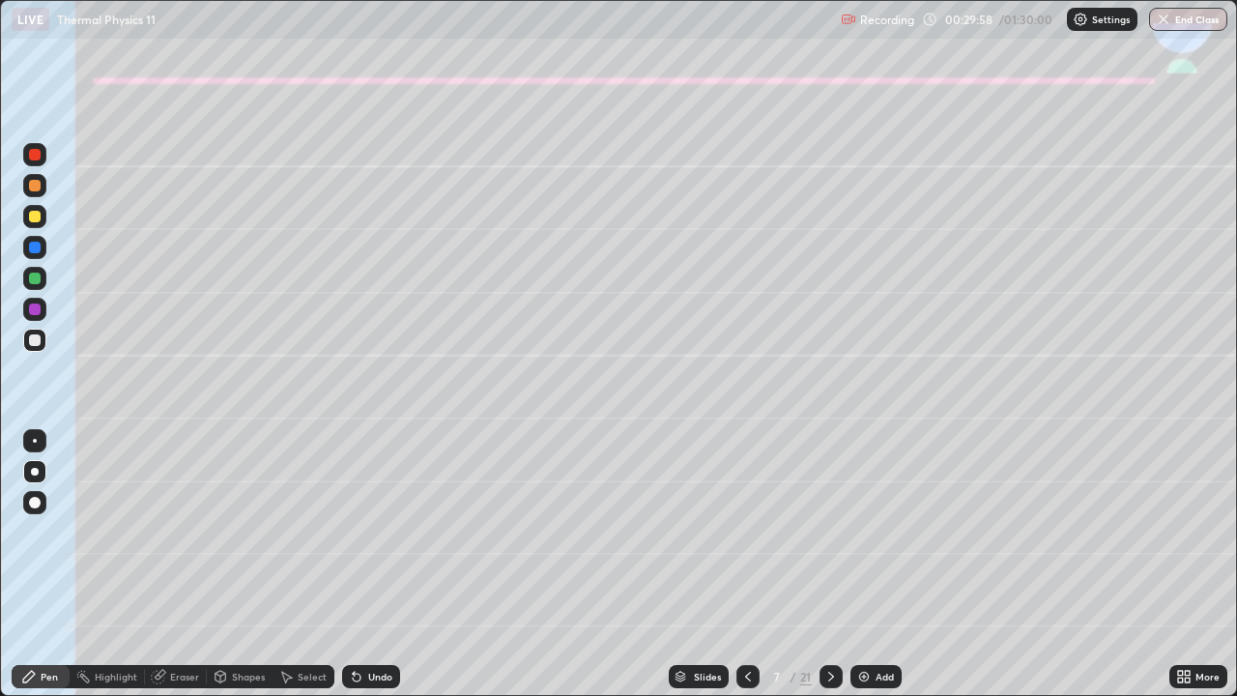
click at [743, 572] on icon at bounding box center [747, 676] width 15 height 15
click at [829, 572] on icon at bounding box center [830, 676] width 15 height 15
click at [36, 186] on div at bounding box center [35, 186] width 12 height 12
click at [34, 218] on div at bounding box center [35, 217] width 12 height 12
click at [36, 340] on div at bounding box center [35, 340] width 12 height 12
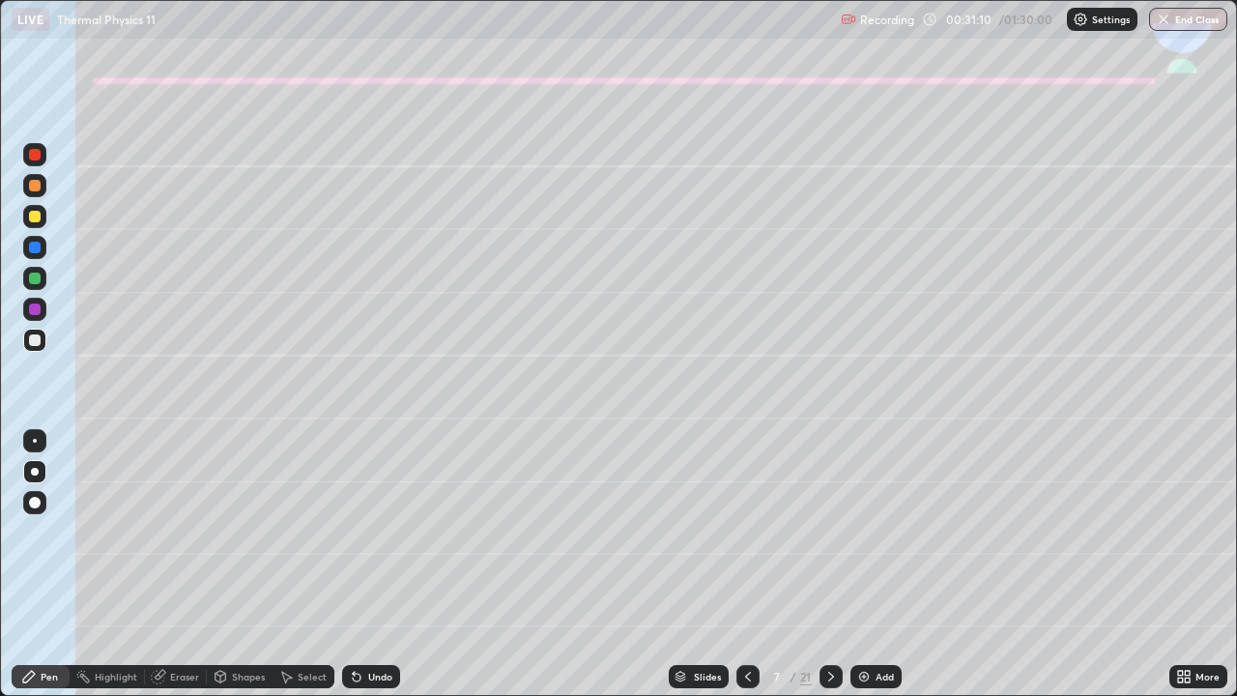
click at [360, 572] on icon at bounding box center [356, 676] width 15 height 15
click at [362, 572] on div "Undo" at bounding box center [371, 676] width 58 height 23
click at [178, 572] on div "Eraser" at bounding box center [184, 677] width 29 height 10
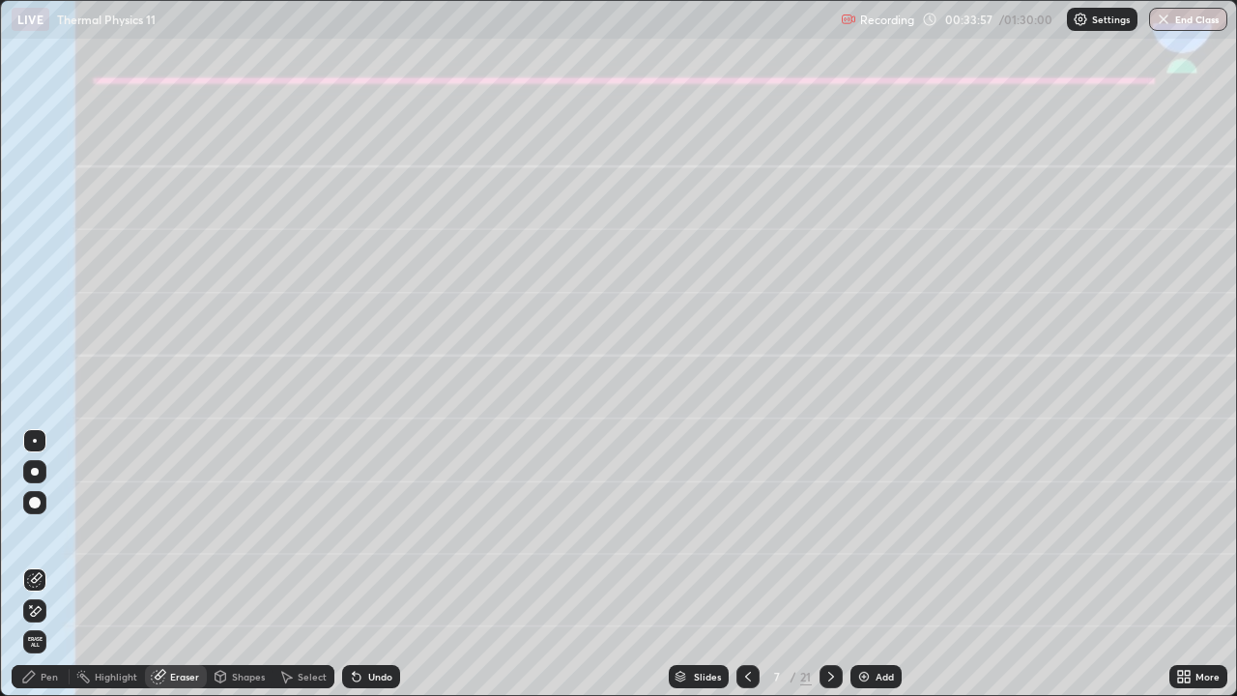
click at [239, 572] on div "Shapes" at bounding box center [240, 676] width 66 height 23
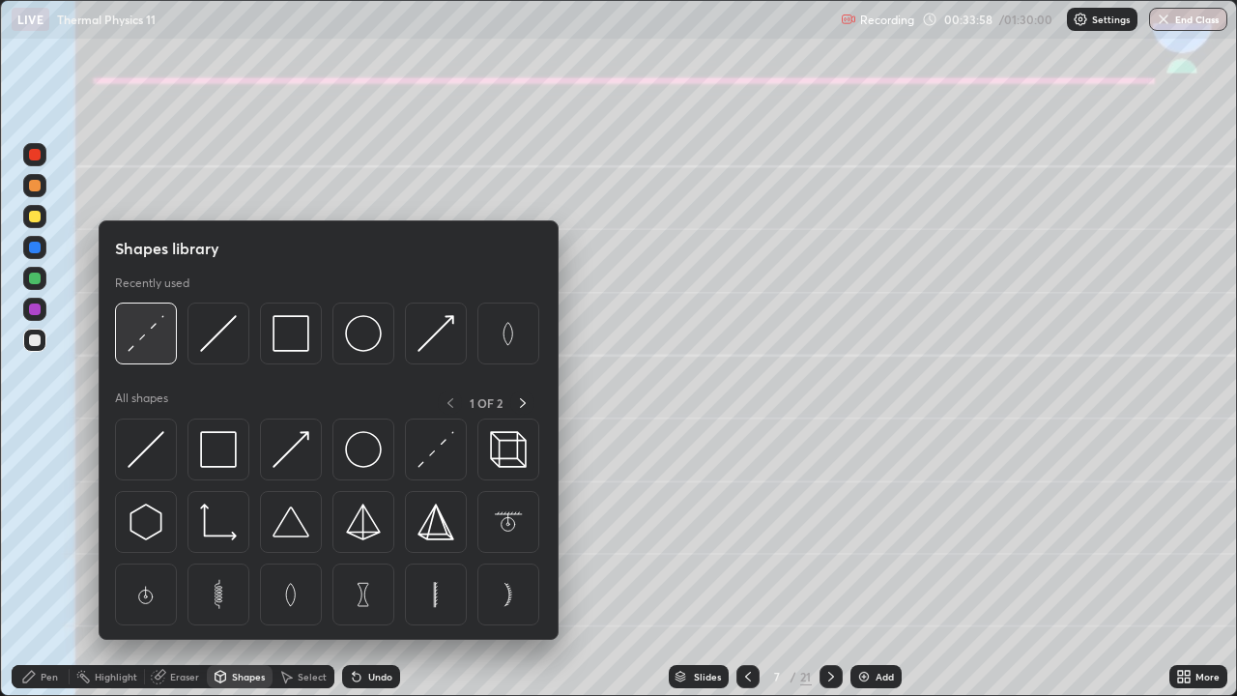
click at [136, 331] on img at bounding box center [146, 333] width 37 height 37
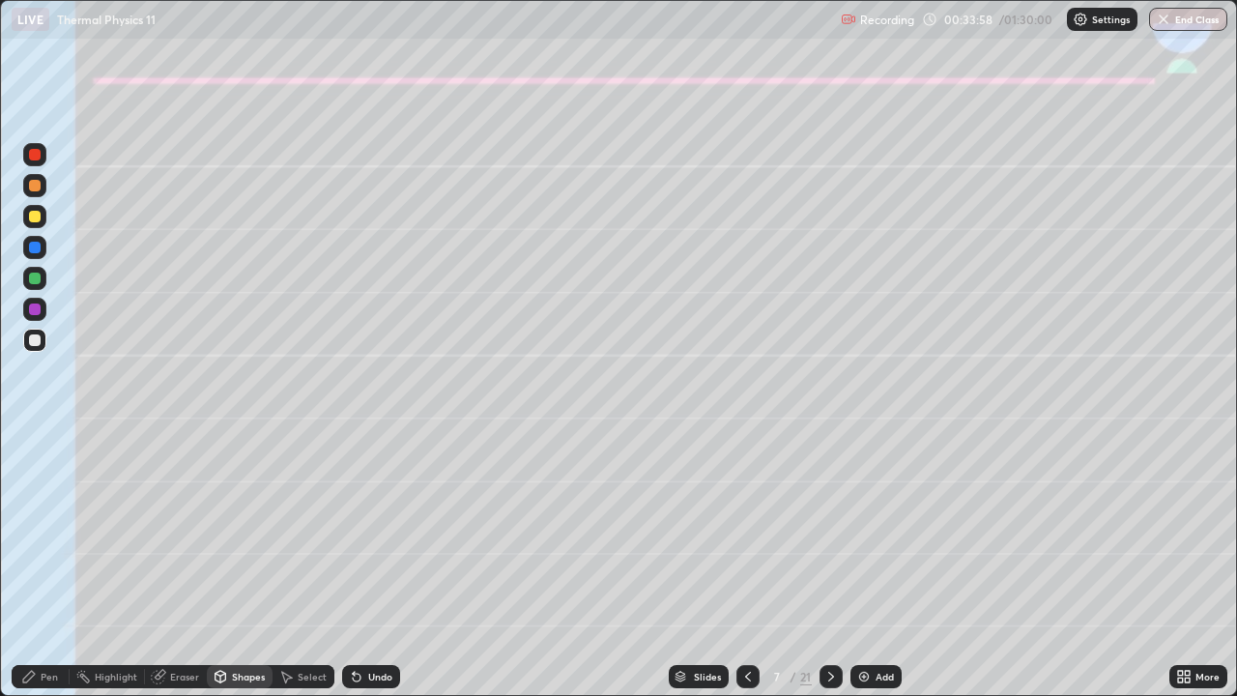
click at [37, 309] on div at bounding box center [35, 309] width 12 height 12
click at [43, 572] on div "Pen" at bounding box center [49, 677] width 17 height 10
click at [41, 348] on div at bounding box center [34, 340] width 23 height 23
click at [28, 246] on div at bounding box center [34, 247] width 23 height 23
click at [43, 340] on div at bounding box center [34, 340] width 23 height 23
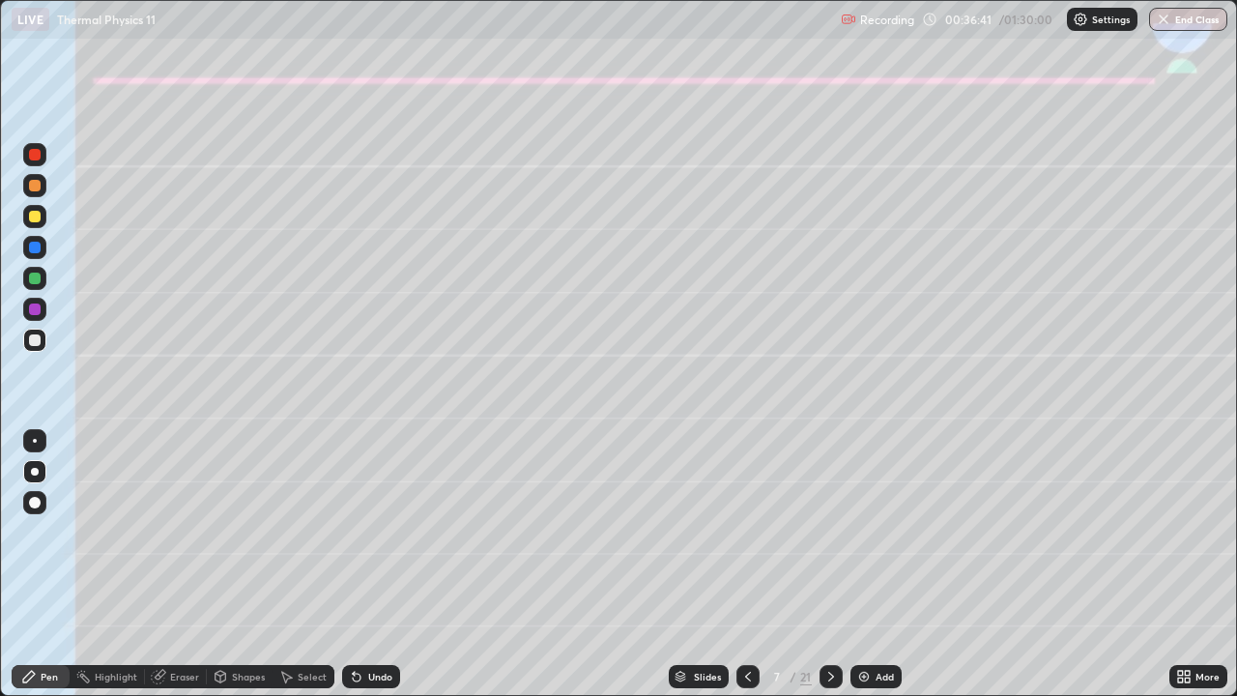
click at [828, 572] on icon at bounding box center [831, 677] width 6 height 10
click at [38, 188] on div at bounding box center [35, 186] width 12 height 12
click at [38, 252] on div at bounding box center [34, 247] width 23 height 23
click at [34, 282] on div at bounding box center [35, 279] width 12 height 12
click at [32, 159] on div at bounding box center [35, 155] width 12 height 12
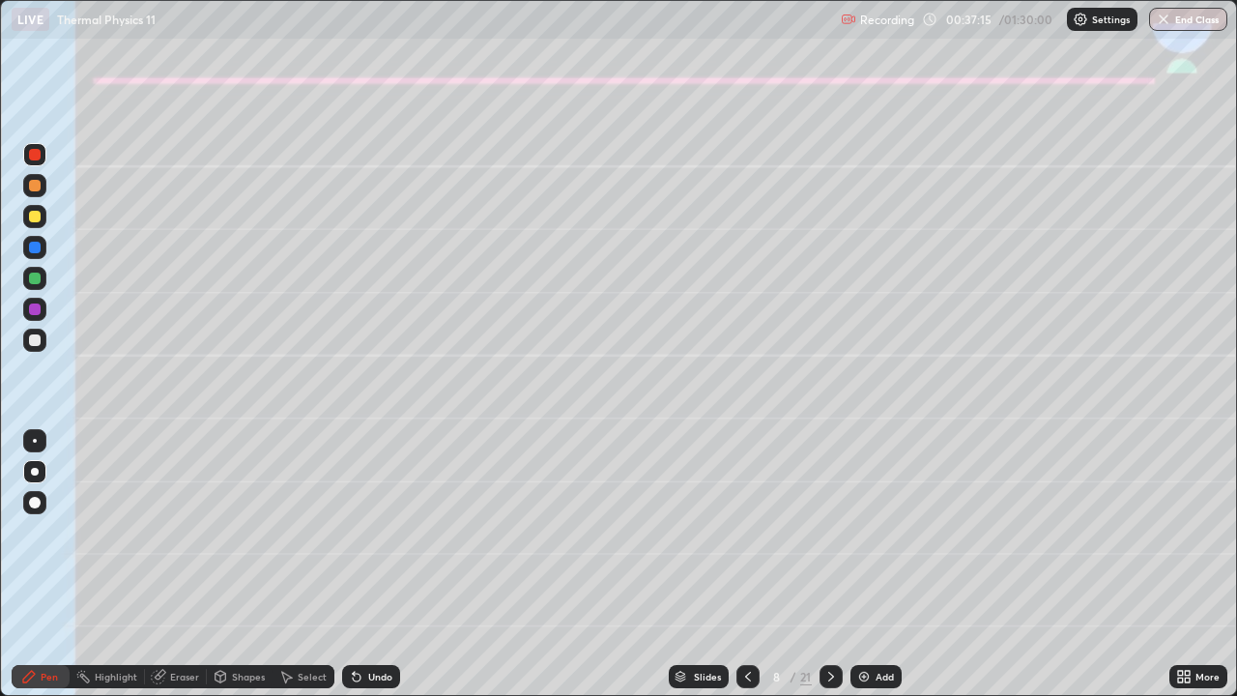
click at [238, 572] on div "Shapes" at bounding box center [248, 677] width 33 height 10
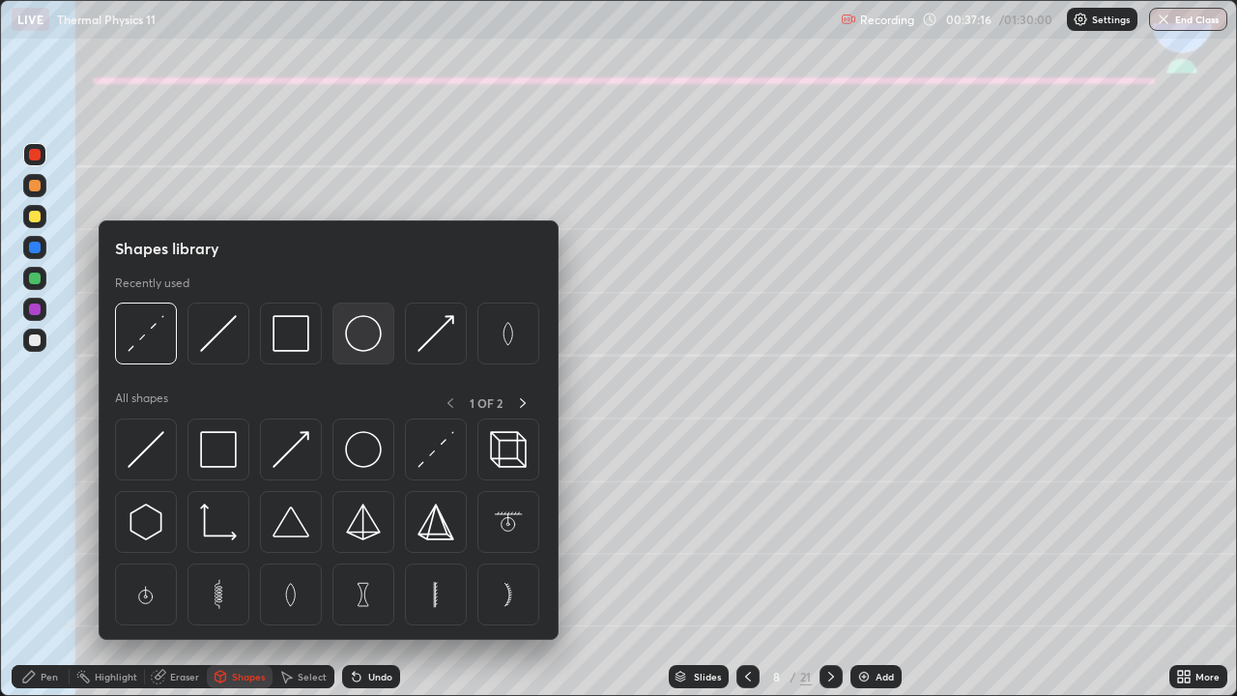
click at [362, 334] on img at bounding box center [363, 333] width 37 height 37
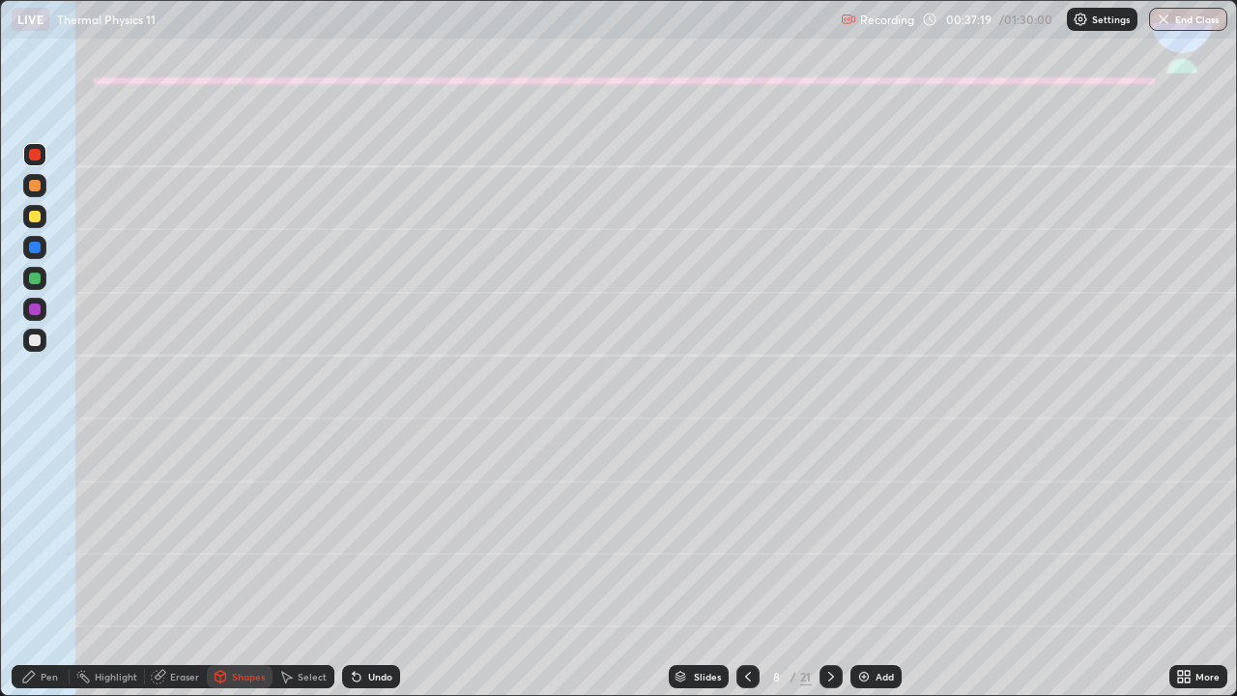
click at [36, 572] on icon at bounding box center [28, 676] width 15 height 15
click at [364, 572] on div "Undo" at bounding box center [371, 676] width 58 height 23
click at [31, 343] on div at bounding box center [35, 340] width 12 height 12
click at [746, 572] on icon at bounding box center [747, 676] width 15 height 15
click at [829, 572] on icon at bounding box center [830, 676] width 15 height 15
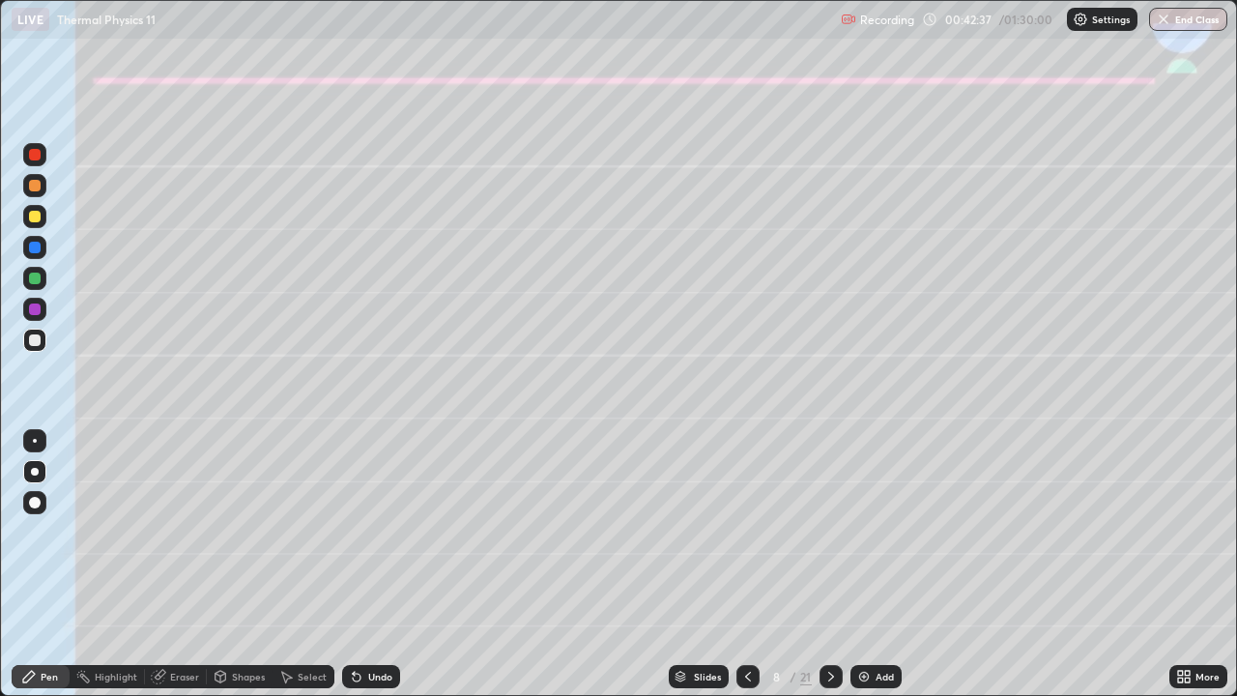
click at [740, 572] on icon at bounding box center [747, 676] width 15 height 15
click at [826, 572] on icon at bounding box center [830, 676] width 15 height 15
click at [825, 572] on icon at bounding box center [830, 676] width 15 height 15
click at [37, 187] on div at bounding box center [35, 186] width 12 height 12
click at [30, 339] on div at bounding box center [35, 340] width 12 height 12
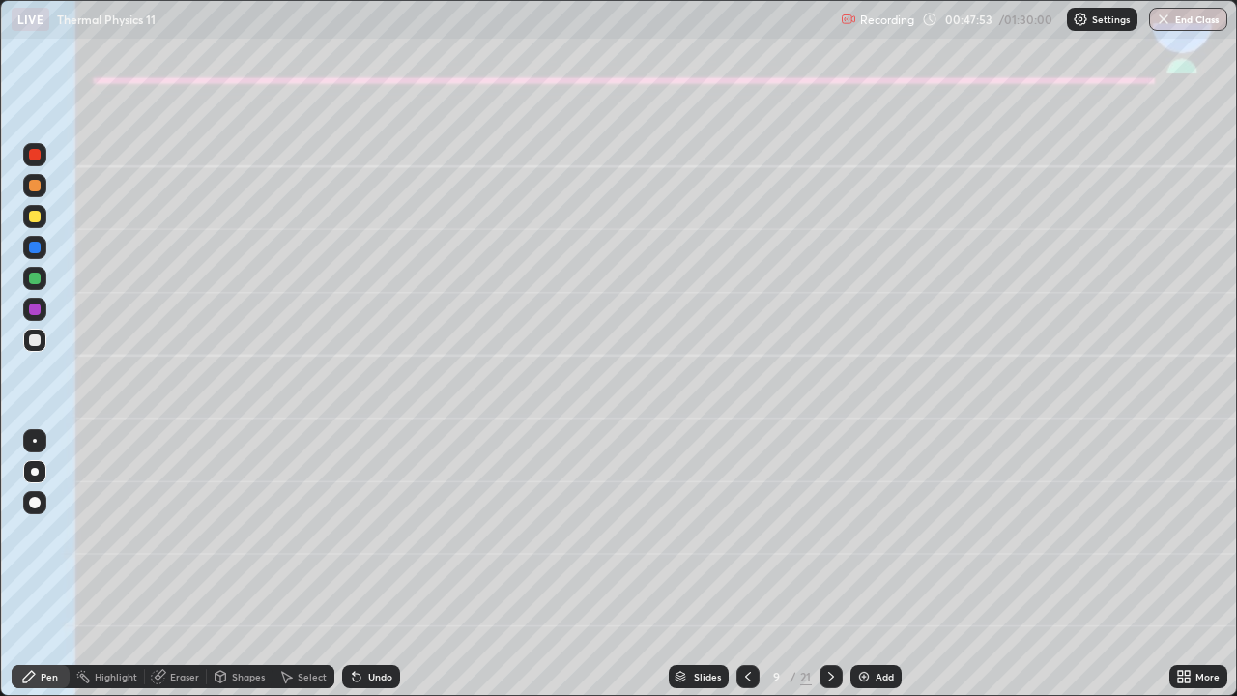
click at [38, 279] on div at bounding box center [35, 279] width 12 height 12
click at [361, 572] on div "Undo" at bounding box center [371, 676] width 58 height 23
click at [359, 572] on icon at bounding box center [356, 676] width 15 height 15
click at [360, 572] on icon at bounding box center [356, 676] width 15 height 15
click at [246, 572] on div "Shapes" at bounding box center [240, 676] width 66 height 23
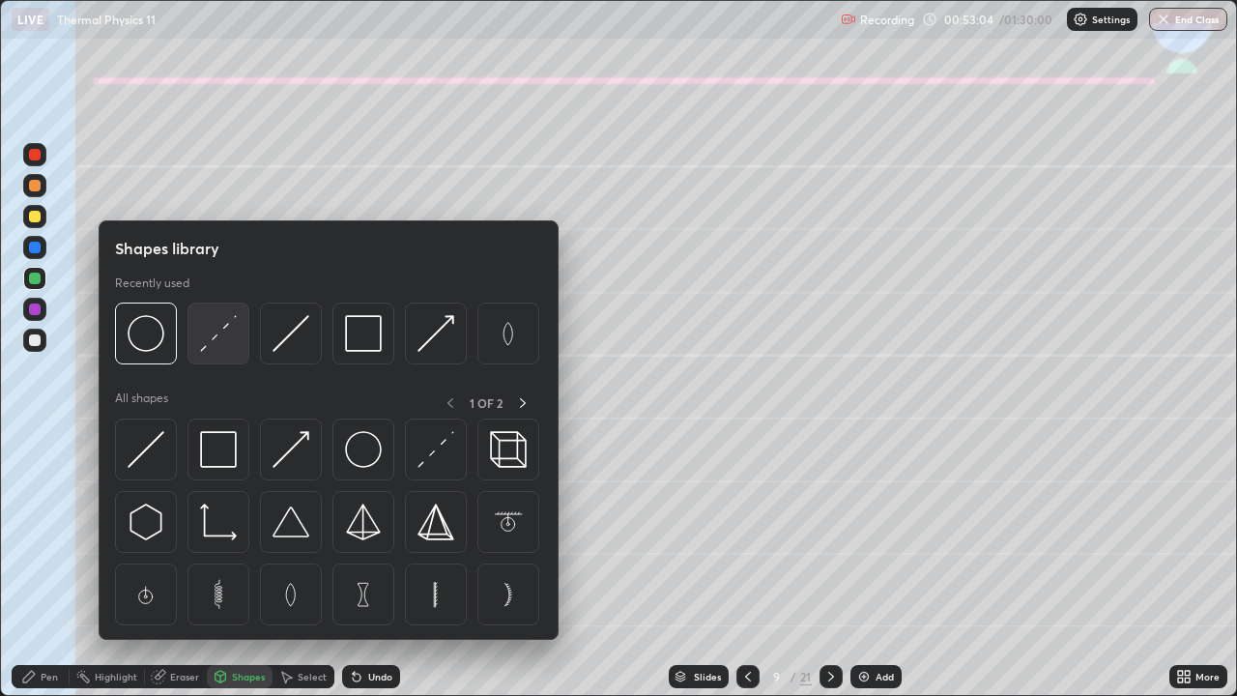
click at [214, 331] on img at bounding box center [218, 333] width 37 height 37
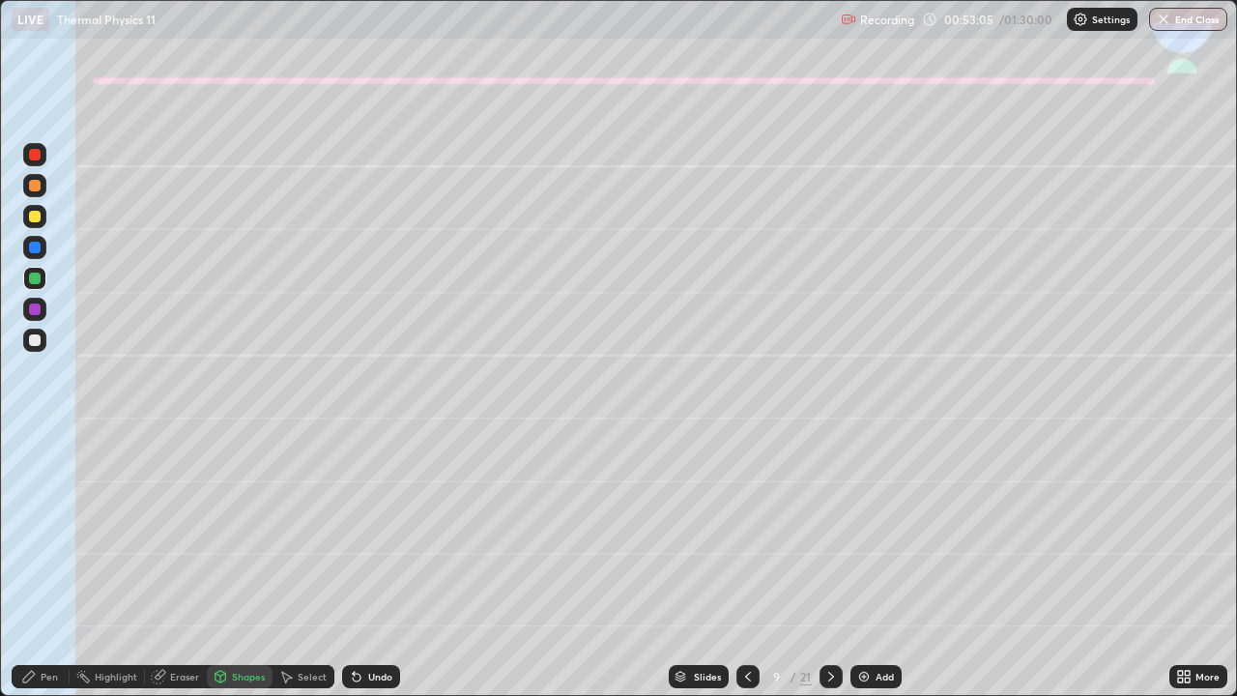
click at [37, 308] on div at bounding box center [35, 309] width 12 height 12
click at [54, 572] on div "Pen" at bounding box center [49, 677] width 17 height 10
click at [36, 338] on div at bounding box center [35, 340] width 12 height 12
click at [43, 184] on div at bounding box center [34, 185] width 23 height 23
click at [29, 340] on div at bounding box center [35, 340] width 12 height 12
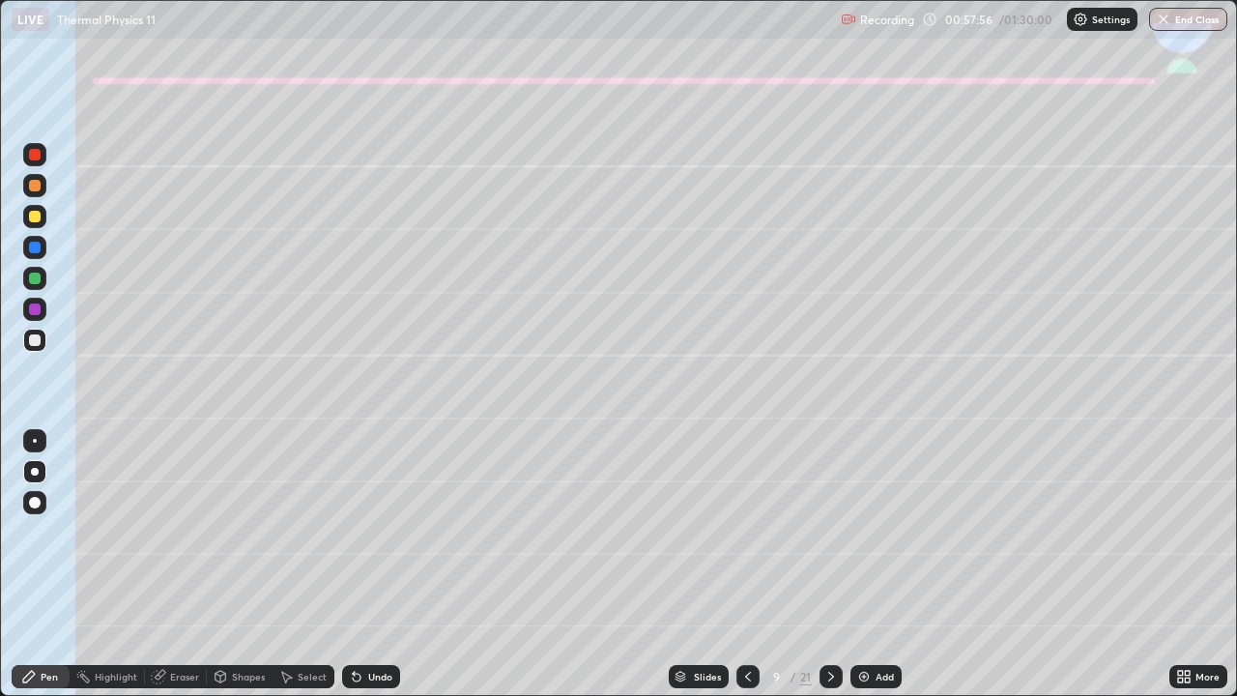
click at [29, 334] on div at bounding box center [34, 340] width 23 height 23
click at [39, 221] on div at bounding box center [34, 216] width 23 height 23
click at [33, 278] on div at bounding box center [35, 279] width 12 height 12
click at [370, 572] on div "Undo" at bounding box center [380, 677] width 24 height 10
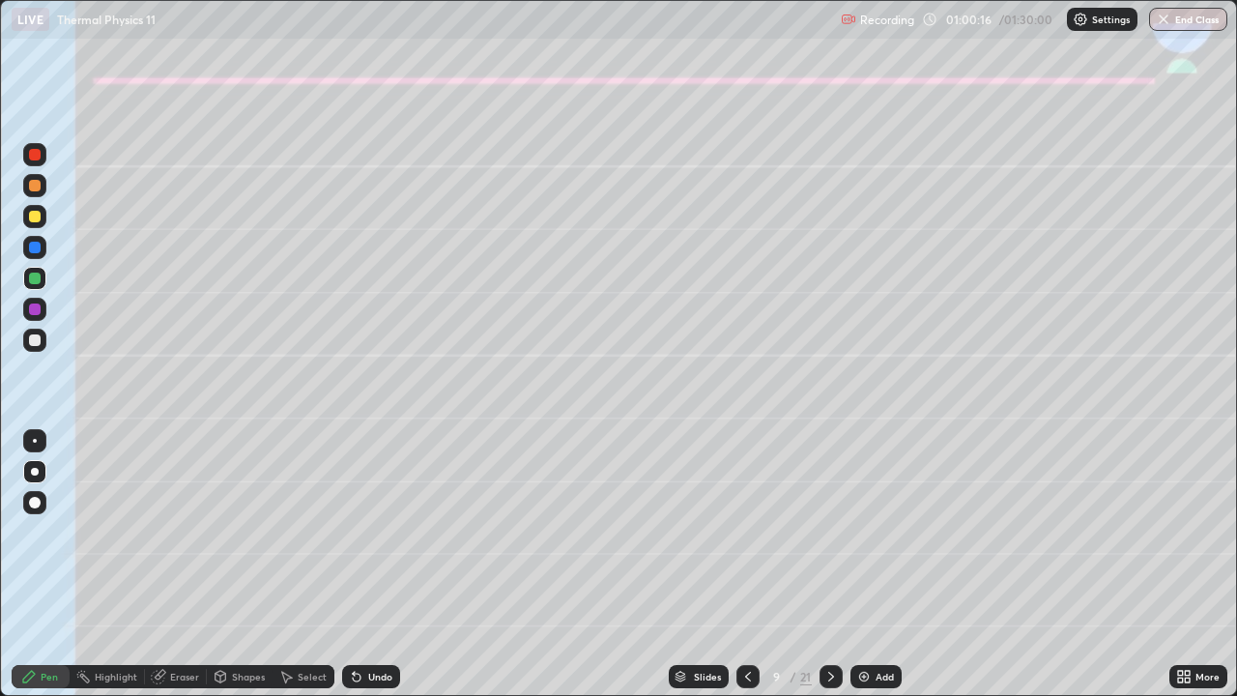
click at [373, 572] on div "Undo" at bounding box center [371, 676] width 58 height 23
click at [370, 572] on div "Undo" at bounding box center [380, 677] width 24 height 10
click at [376, 572] on div "Undo" at bounding box center [380, 677] width 24 height 10
click at [826, 572] on icon at bounding box center [830, 676] width 15 height 15
click at [31, 219] on div at bounding box center [35, 217] width 12 height 12
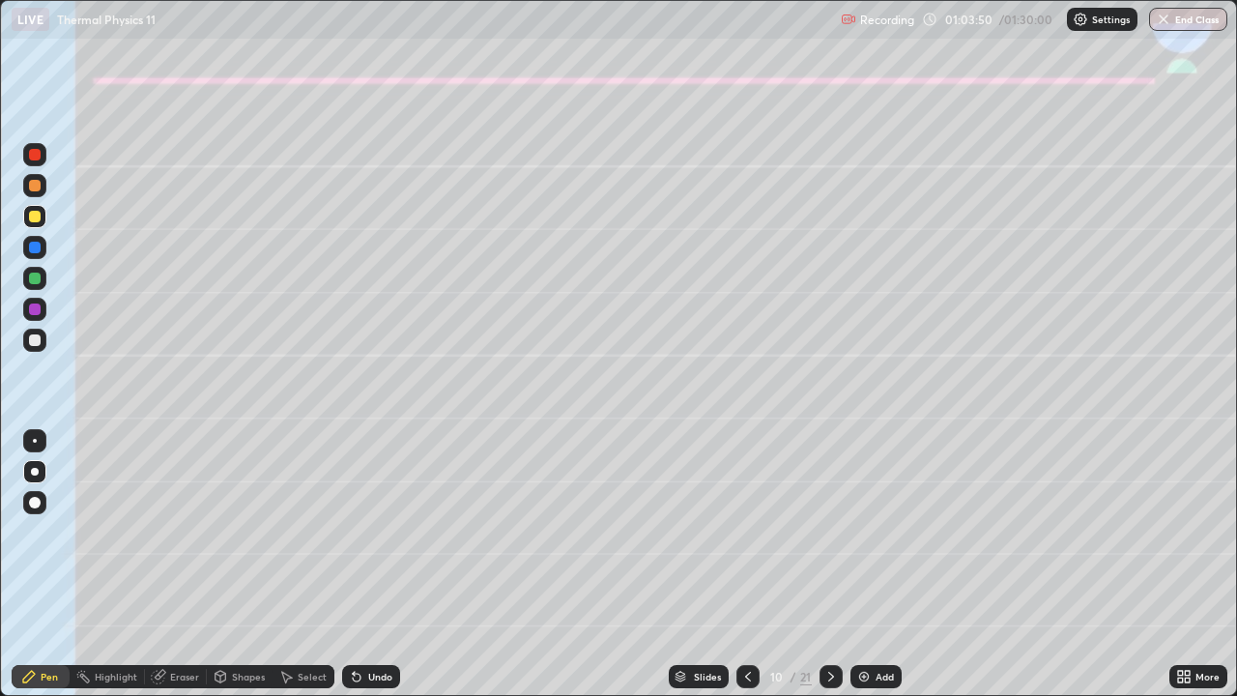
click at [34, 340] on div at bounding box center [35, 340] width 12 height 12
click at [362, 572] on div "Undo" at bounding box center [371, 676] width 58 height 23
click at [368, 572] on div "Undo" at bounding box center [380, 677] width 24 height 10
click at [374, 572] on div "Undo" at bounding box center [380, 677] width 24 height 10
click at [368, 572] on div "Undo" at bounding box center [380, 677] width 24 height 10
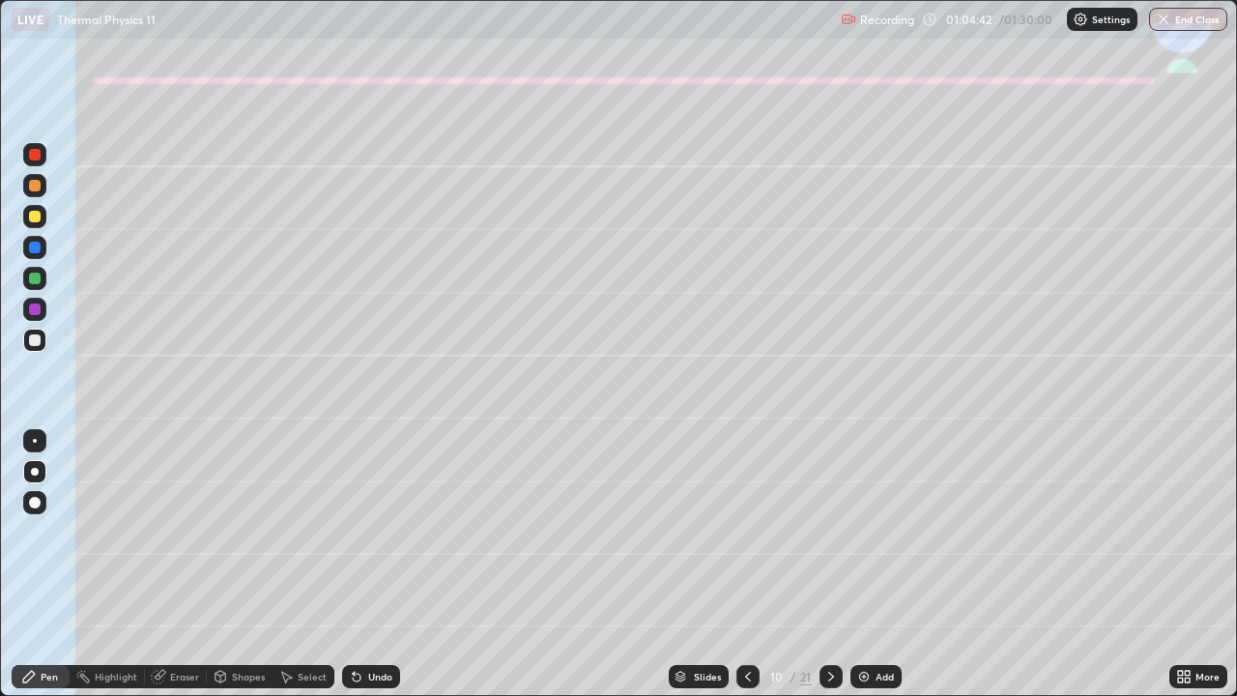
click at [31, 273] on div at bounding box center [35, 279] width 12 height 12
click at [240, 572] on div "Shapes" at bounding box center [248, 677] width 33 height 10
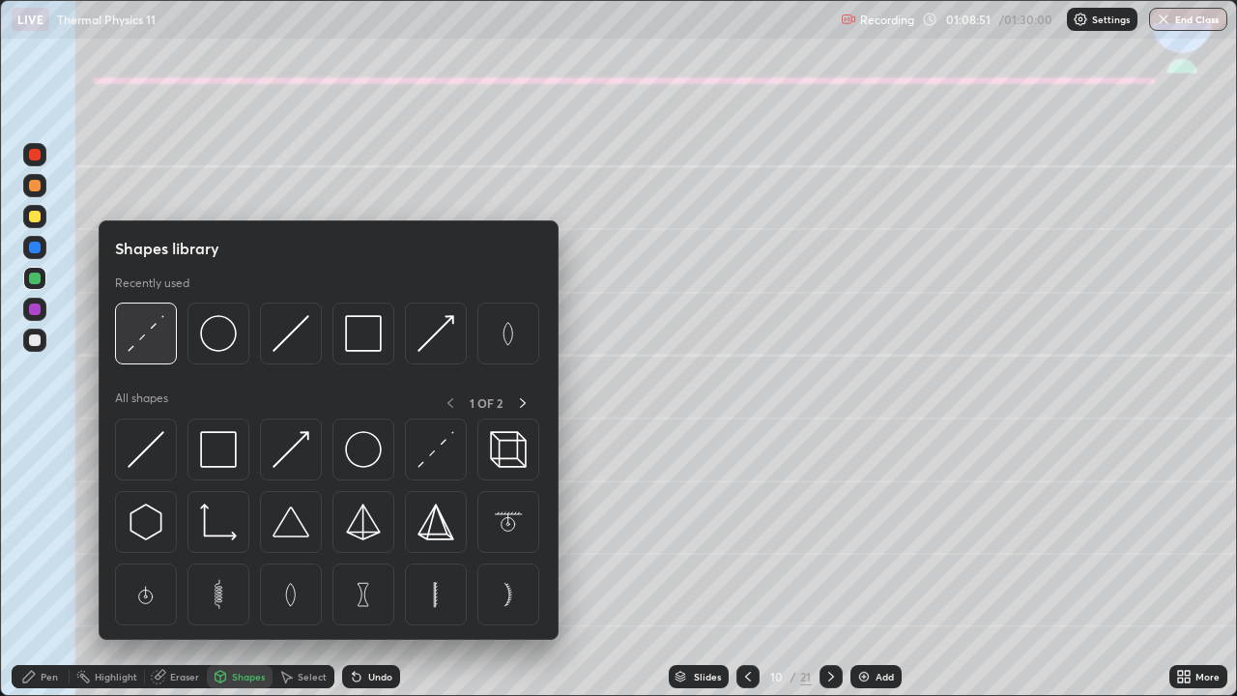
click at [150, 331] on img at bounding box center [146, 333] width 37 height 37
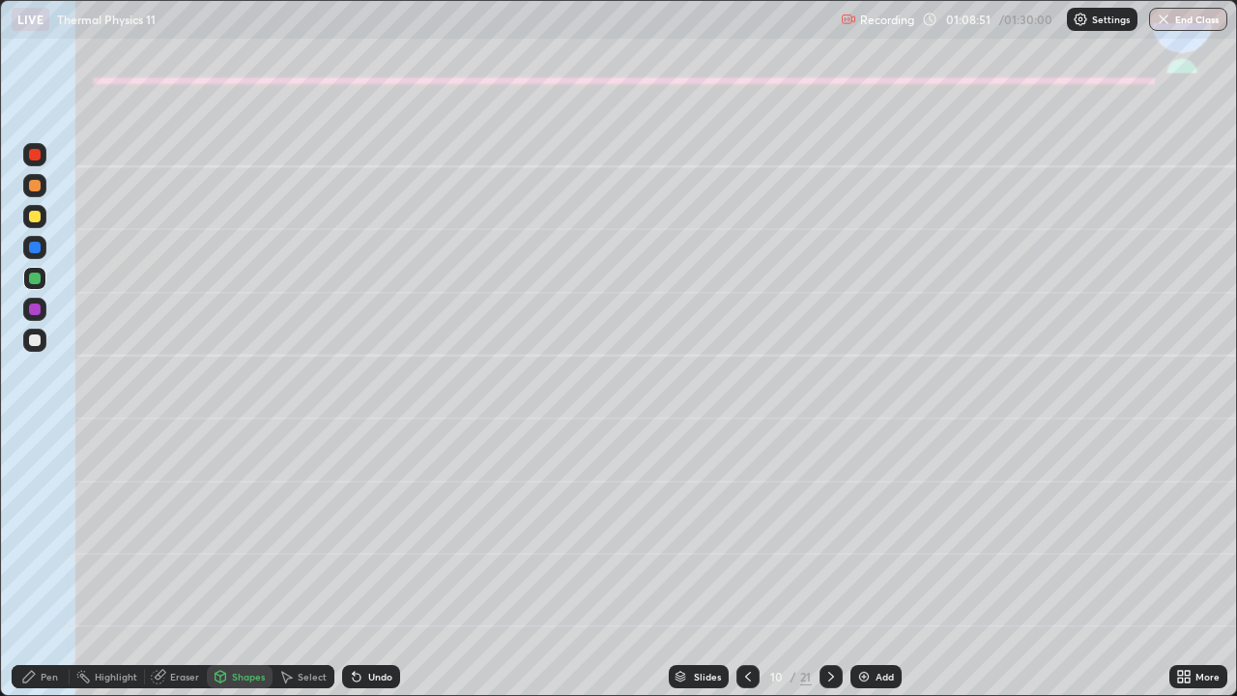
click at [35, 310] on div at bounding box center [35, 309] width 12 height 12
click at [34, 343] on div at bounding box center [35, 340] width 12 height 12
click at [48, 572] on div "Pen" at bounding box center [49, 677] width 17 height 10
click at [37, 281] on div at bounding box center [35, 279] width 12 height 12
click at [25, 280] on div at bounding box center [34, 278] width 23 height 23
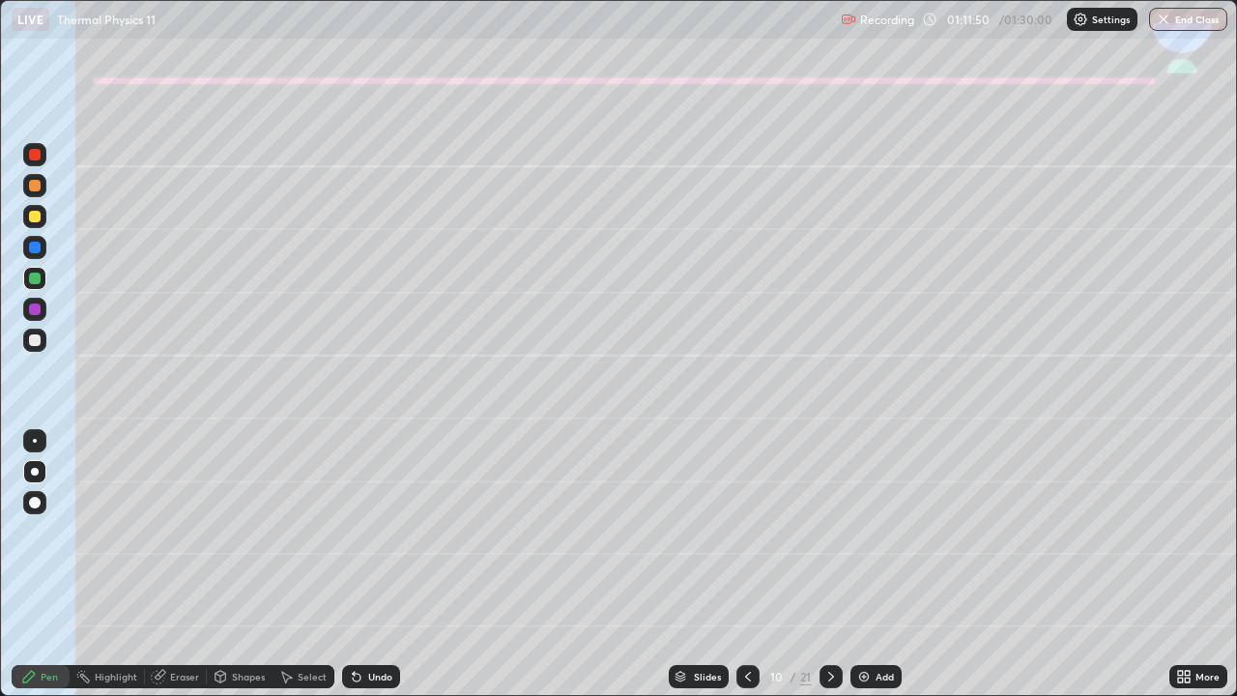
click at [736, 572] on div at bounding box center [747, 676] width 23 height 23
click at [821, 572] on div at bounding box center [831, 676] width 23 height 23
click at [34, 187] on div at bounding box center [35, 186] width 12 height 12
click at [36, 340] on div at bounding box center [35, 340] width 12 height 12
click at [373, 572] on div "Undo" at bounding box center [371, 676] width 58 height 23
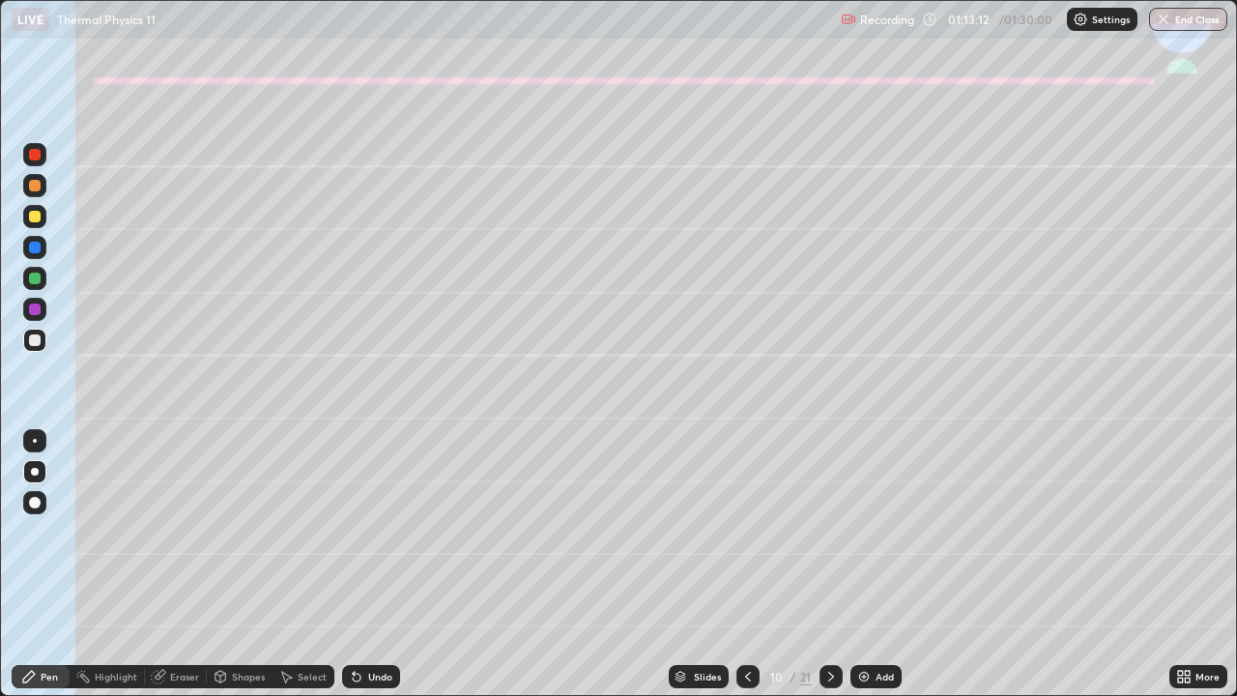
click at [375, 572] on div "Undo" at bounding box center [380, 677] width 24 height 10
click at [366, 572] on div "Undo" at bounding box center [371, 676] width 58 height 23
click at [828, 572] on icon at bounding box center [830, 676] width 15 height 15
click at [746, 572] on icon at bounding box center [747, 676] width 15 height 15
click at [1187, 14] on button "End Class" at bounding box center [1188, 19] width 78 height 23
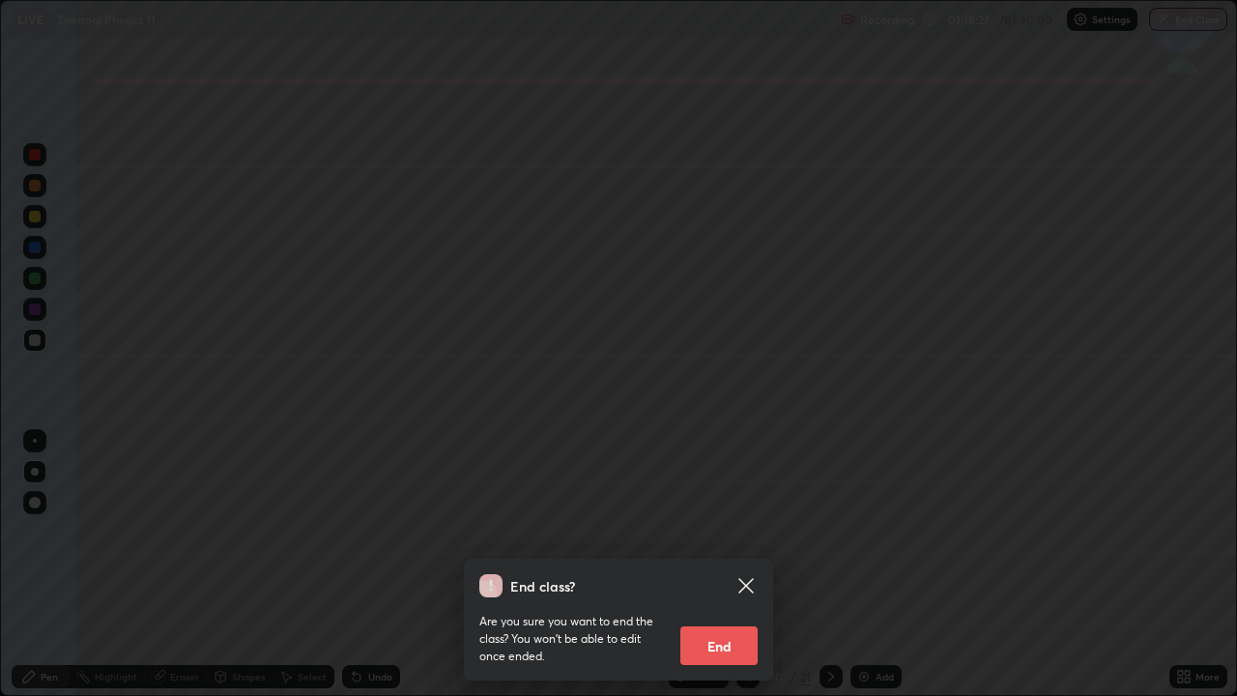
click at [723, 572] on button "End" at bounding box center [718, 645] width 77 height 39
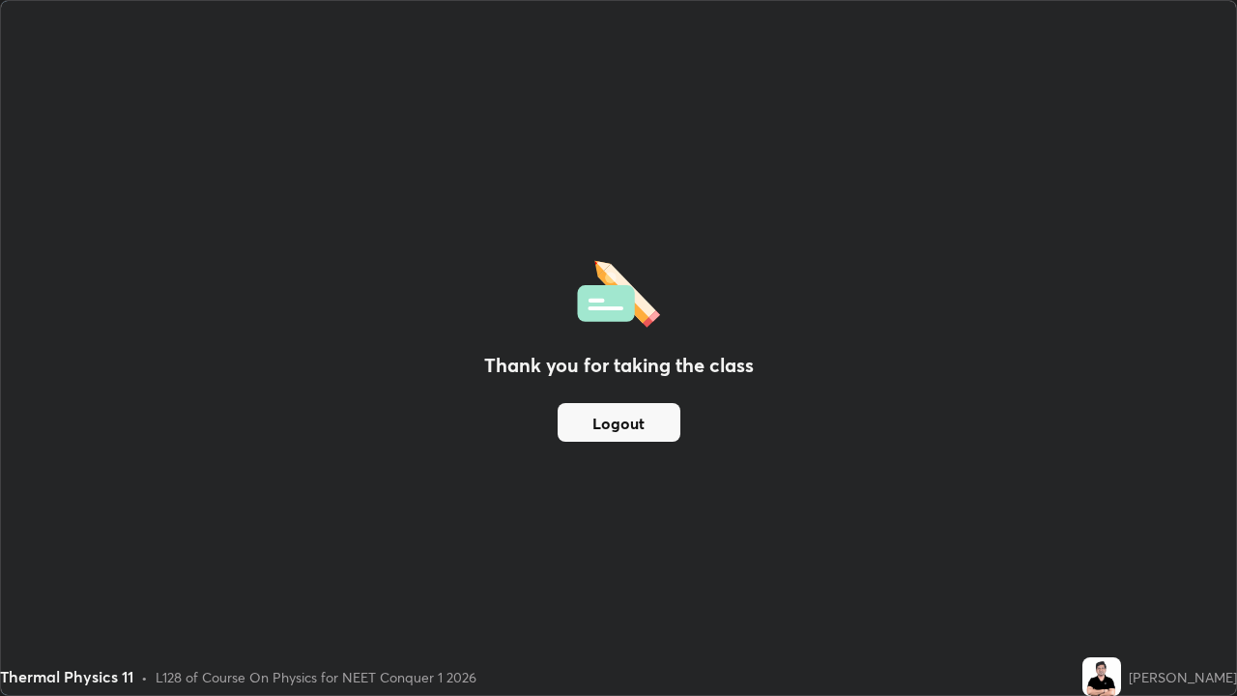
click at [620, 419] on button "Logout" at bounding box center [619, 422] width 123 height 39
